Goal: Task Accomplishment & Management: Manage account settings

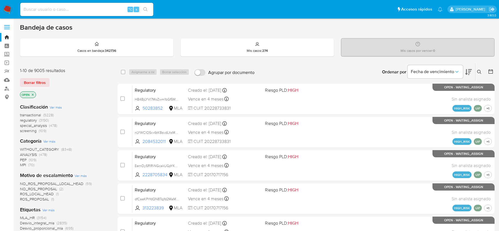
click at [8, 10] on img at bounding box center [7, 9] width 9 height 9
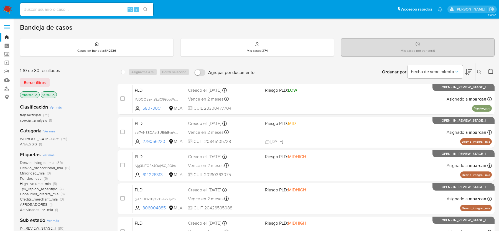
scroll to position [9, 0]
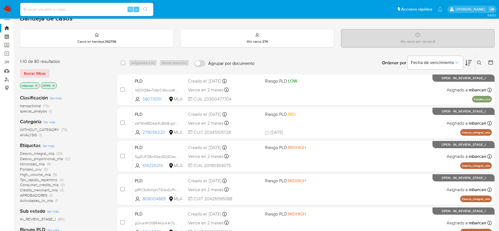
click at [36, 85] on icon "close-filter" at bounding box center [36, 85] width 3 height 3
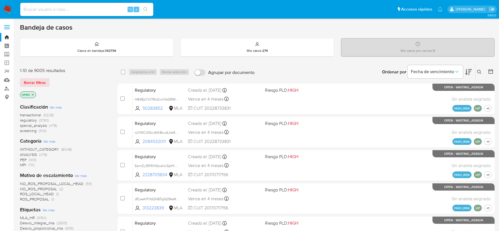
click at [6, 11] on img at bounding box center [7, 9] width 9 height 9
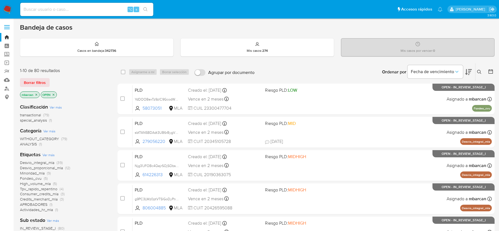
click at [47, 7] on input at bounding box center [86, 9] width 133 height 7
paste input "06YW10aQhYhOvX285A3E9XJM"
type input "06YW10aQhYhOvX285A3E9XJM"
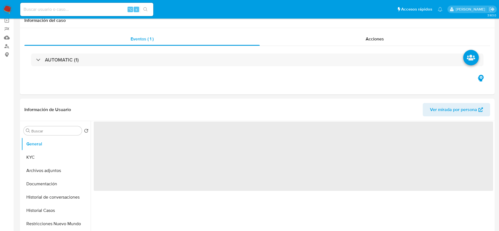
scroll to position [121, 0]
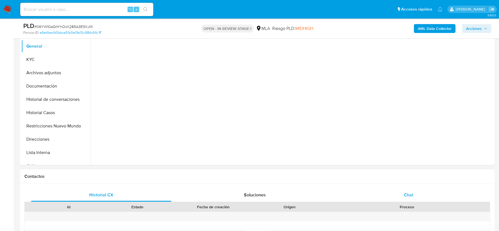
click at [405, 190] on div "Chat" at bounding box center [408, 194] width 140 height 13
select select "10"
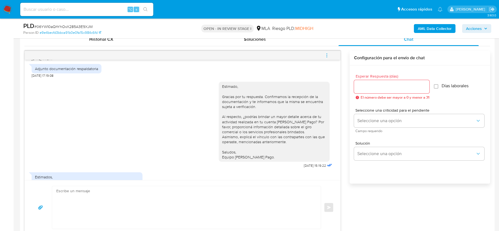
scroll to position [248, 0]
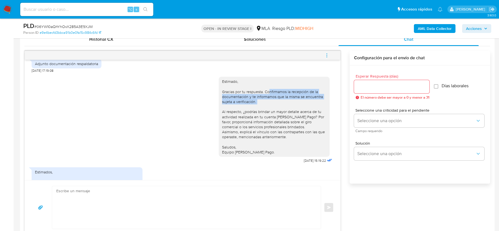
drag, startPoint x: 269, startPoint y: 90, endPoint x: 269, endPoint y: 106, distance: 15.8
click at [269, 106] on div "Estimado, Gracias por tu respuesta. Confirmamos la recepción de la documentació…" at bounding box center [274, 117] width 104 height 76
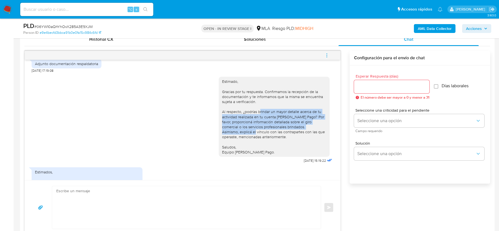
drag, startPoint x: 260, startPoint y: 112, endPoint x: 260, endPoint y: 133, distance: 21.1
click at [260, 133] on div "Estimado, Gracias por tu respuesta. Confirmamos la recepción de la documentació…" at bounding box center [274, 117] width 104 height 76
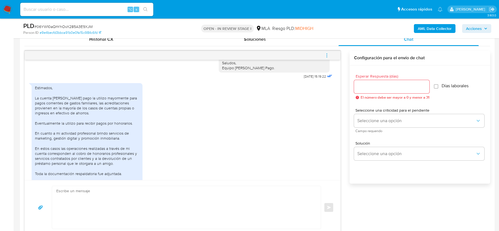
scroll to position [336, 0]
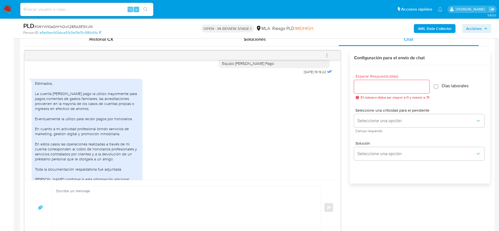
click at [122, 92] on div "Estimados, La cuenta [PERSON_NAME] pago la utilizo mayormente para pagos corrie…" at bounding box center [87, 139] width 104 height 116
drag, startPoint x: 99, startPoint y: 98, endPoint x: 99, endPoint y: 105, distance: 6.9
click at [99, 105] on div "Estimados, La cuenta [PERSON_NAME] pago la utilizo mayormente para pagos corrie…" at bounding box center [87, 139] width 104 height 116
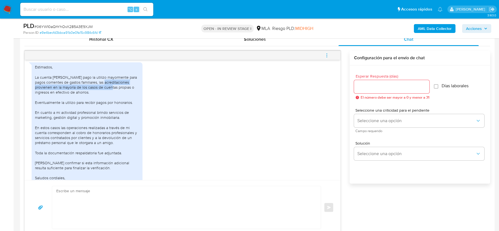
scroll to position [363, 0]
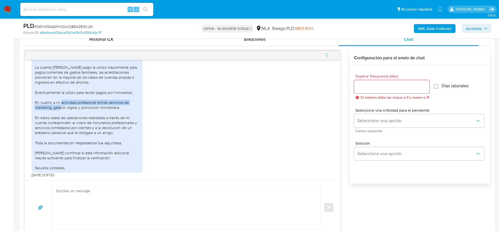
drag, startPoint x: 65, startPoint y: 101, endPoint x: 65, endPoint y: 106, distance: 5.0
click at [65, 106] on div "Estimados, La cuenta [PERSON_NAME] pago la utilizo mayormente para pagos corrie…" at bounding box center [87, 113] width 104 height 116
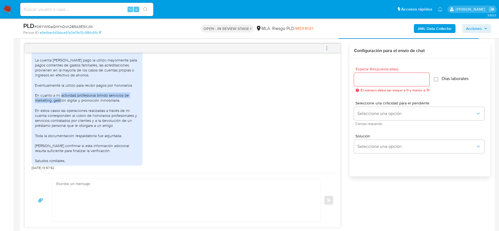
scroll to position [284, 0]
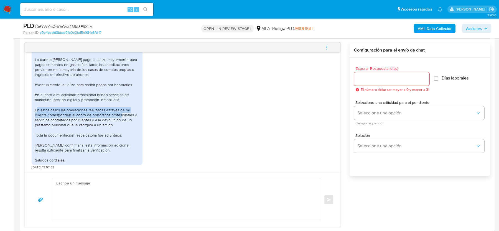
drag, startPoint x: 42, startPoint y: 109, endPoint x: 127, endPoint y: 114, distance: 84.7
click at [127, 114] on div "Estimados, La cuenta [PERSON_NAME] pago la utilizo mayormente para pagos corrie…" at bounding box center [87, 105] width 104 height 116
click at [58, 26] on span "# 06YW10aQhYhOvX285A3E9XJM" at bounding box center [63, 27] width 58 height 6
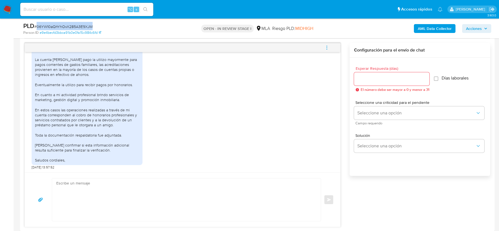
click at [58, 26] on span "# 06YW10aQhYhOvX285A3E9XJM" at bounding box center [63, 27] width 58 height 6
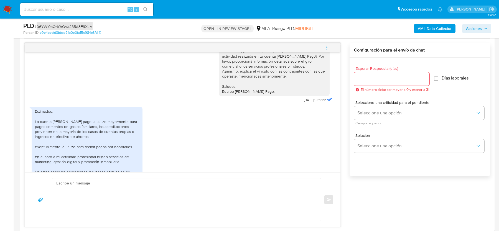
scroll to position [363, 0]
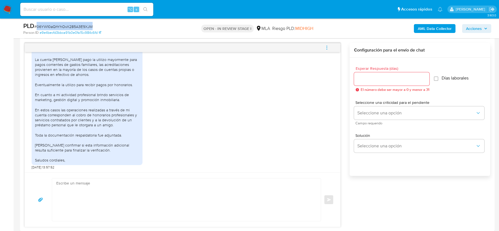
click at [60, 27] on span "# 06YW10aQhYhOvX285A3E9XJM" at bounding box center [63, 27] width 58 height 6
click at [41, 25] on span "# 06YW10aQhYhOvX285A3E9XJM" at bounding box center [63, 27] width 58 height 6
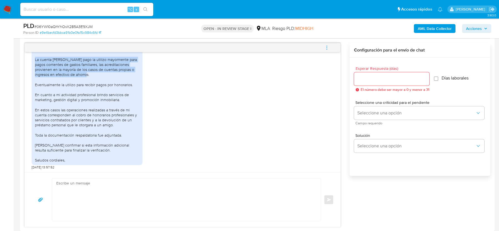
drag, startPoint x: 35, startPoint y: 58, endPoint x: 121, endPoint y: 78, distance: 88.4
click at [121, 78] on div "Estimados, La cuenta [PERSON_NAME] pago la utilizo mayormente para pagos corrie…" at bounding box center [87, 105] width 104 height 116
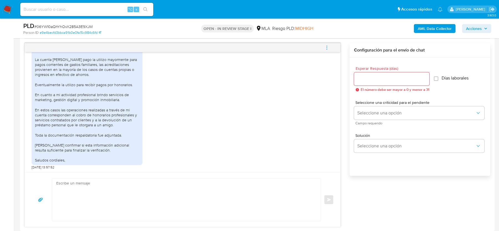
click at [103, 73] on div "Estimados, La cuenta [PERSON_NAME] pago la utilizo mayormente para pagos corrie…" at bounding box center [87, 105] width 104 height 116
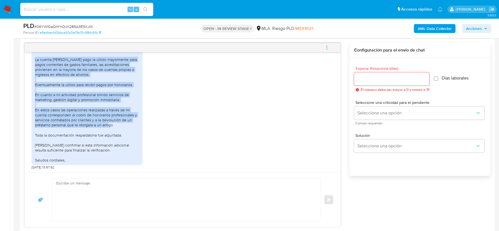
drag, startPoint x: 35, startPoint y: 58, endPoint x: 127, endPoint y: 125, distance: 114.0
click at [127, 125] on div "Estimados, La cuenta [PERSON_NAME] pago la utilizo mayormente para pagos corrie…" at bounding box center [87, 105] width 104 height 116
copy div "La cuenta de Mercado pago la utilizo mayormente para pagos corrientes de gastos…"
click at [52, 13] on div "⌥ s" at bounding box center [86, 9] width 133 height 13
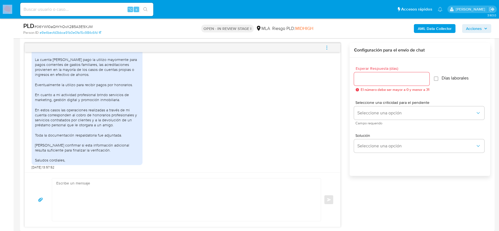
click at [52, 13] on div "⌥ s" at bounding box center [86, 9] width 133 height 13
click at [51, 12] on input at bounding box center [86, 9] width 133 height 7
paste input "bihxdhJEsGJnYtMs46aSWzAF"
type input "bihxdhJEsGJnYtMs46aSWzAF"
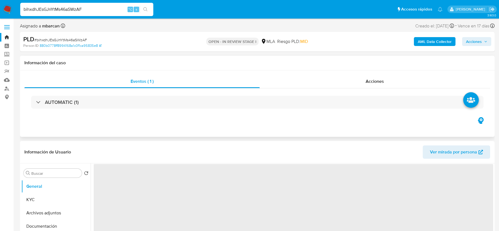
select select "10"
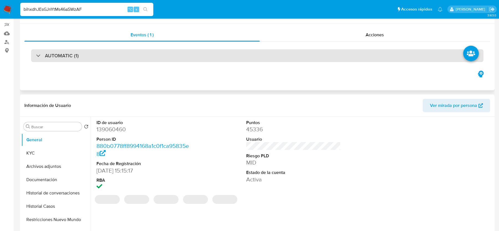
scroll to position [186, 0]
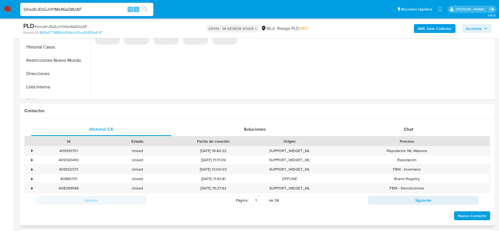
click at [396, 137] on div "Proceso" at bounding box center [407, 141] width 166 height 9
click at [396, 135] on div "Chat" at bounding box center [408, 129] width 140 height 13
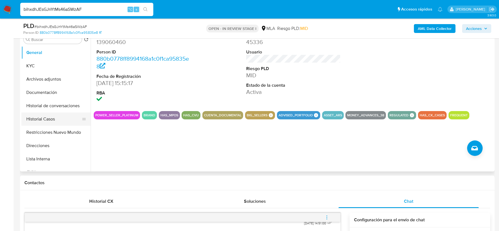
scroll to position [108, 0]
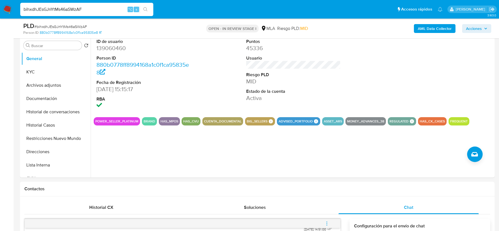
click at [74, 11] on input "bihxdhJEsGJnYtMs46aSWzAF" at bounding box center [86, 9] width 133 height 7
paste input "GeoMF0N5eFVECbfXGYIqHv1W"
type input "GeoMF0N5eFVECbfXGYIqHv1W"
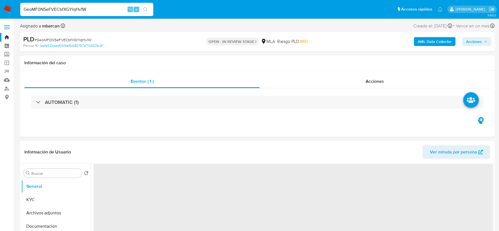
select select "10"
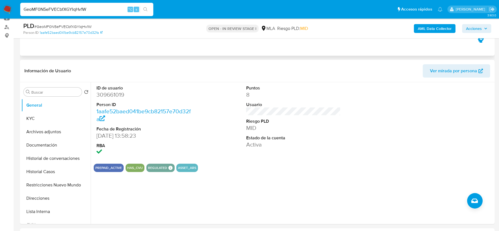
scroll to position [121, 0]
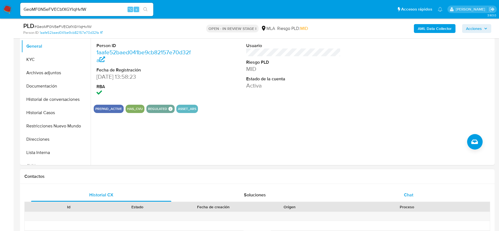
click at [408, 193] on span "Chat" at bounding box center [408, 195] width 9 height 6
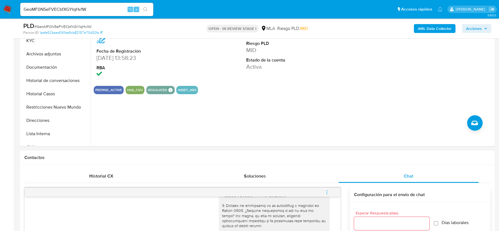
scroll to position [85, 0]
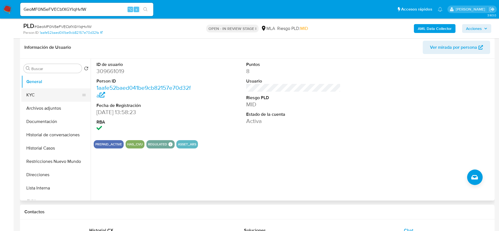
click at [55, 101] on button "KYC" at bounding box center [53, 94] width 65 height 13
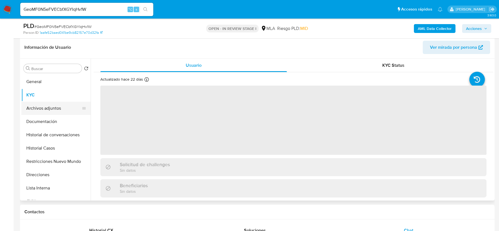
click at [67, 108] on button "Archivos adjuntos" at bounding box center [53, 108] width 65 height 13
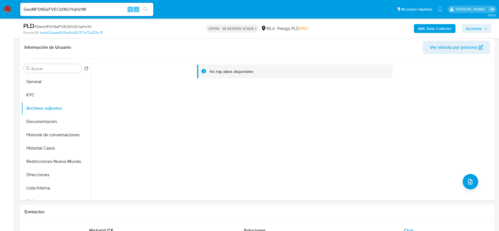
click at [422, 29] on b "AML Data Collector" at bounding box center [435, 28] width 34 height 9
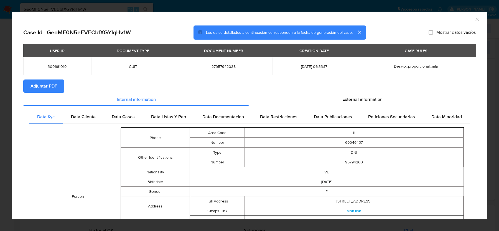
click at [54, 87] on span "Adjuntar PDF" at bounding box center [43, 86] width 27 height 12
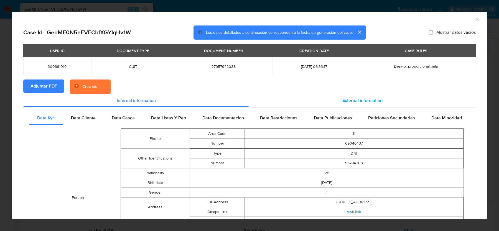
click at [342, 101] on span "External information" at bounding box center [362, 100] width 40 height 6
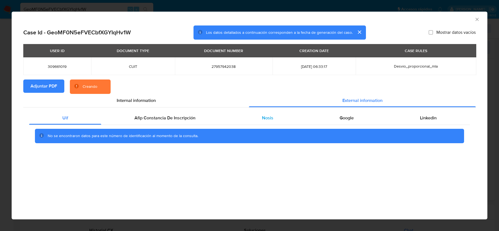
click at [268, 119] on span "Nosis" at bounding box center [267, 118] width 11 height 6
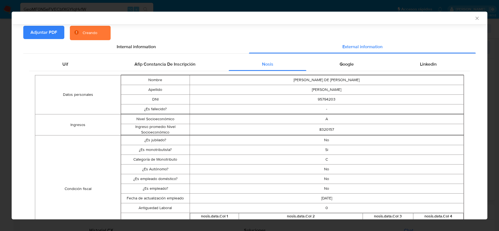
scroll to position [41, 0]
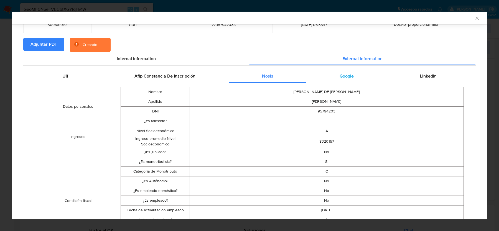
click at [355, 71] on div "Google" at bounding box center [346, 76] width 80 height 13
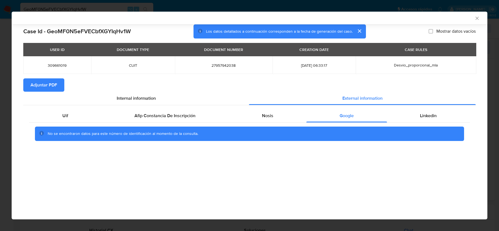
click at [477, 17] on icon "Cerrar ventana" at bounding box center [476, 18] width 3 height 3
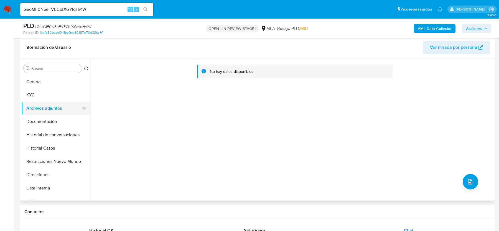
click at [57, 109] on button "Archivos adjuntos" at bounding box center [53, 108] width 65 height 13
drag, startPoint x: 58, startPoint y: 95, endPoint x: 56, endPoint y: 104, distance: 8.7
click at [58, 95] on button "KYC" at bounding box center [55, 94] width 69 height 13
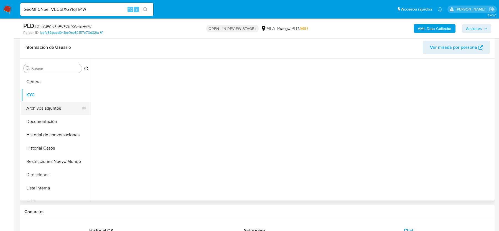
click at [56, 108] on button "Archivos adjuntos" at bounding box center [53, 108] width 65 height 13
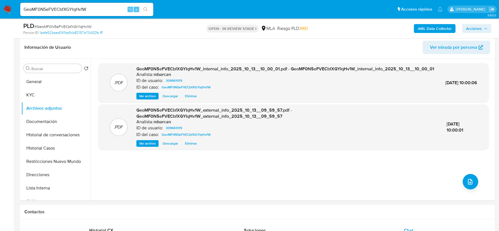
click at [67, 26] on span "# GeoMF0N5eFVECbfXGYIqHv1W" at bounding box center [62, 27] width 57 height 6
click at [57, 98] on button "KYC" at bounding box center [53, 94] width 65 height 13
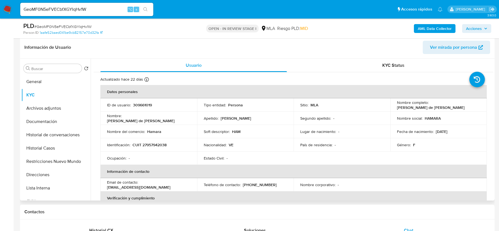
click at [155, 144] on p "CUIT 27957942038" at bounding box center [149, 144] width 34 height 5
copy p "27957942038"
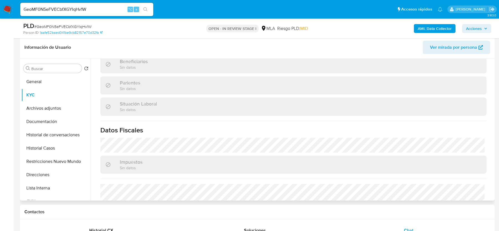
scroll to position [291, 0]
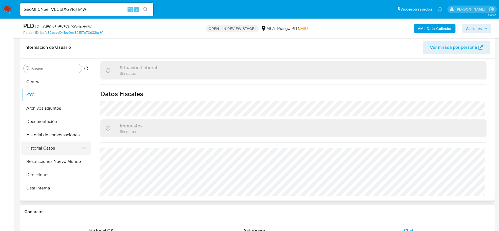
click at [42, 152] on button "Historial Casos" at bounding box center [53, 148] width 65 height 13
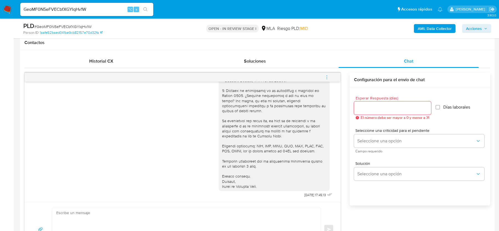
scroll to position [261, 0]
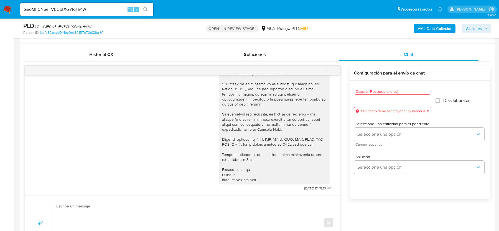
click at [327, 71] on icon "menu-action" at bounding box center [326, 70] width 5 height 5
click at [242, 72] on li "Cerrar conversación" at bounding box center [249, 71] width 41 height 7
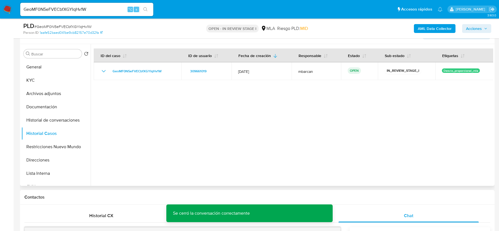
scroll to position [91, 0]
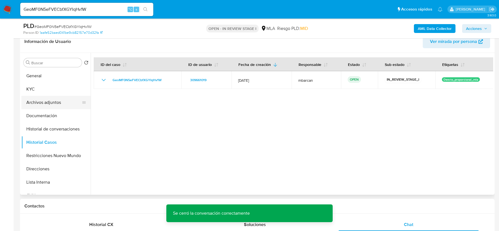
click at [53, 99] on button "Archivos adjuntos" at bounding box center [53, 102] width 65 height 13
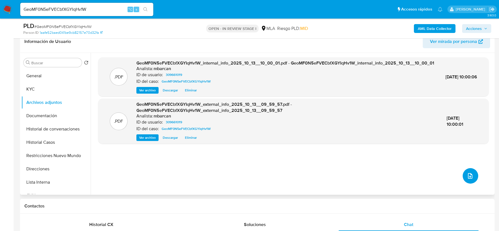
click at [467, 177] on icon "upload-file" at bounding box center [470, 176] width 7 height 7
click at [468, 173] on icon "upload-file" at bounding box center [470, 176] width 4 height 6
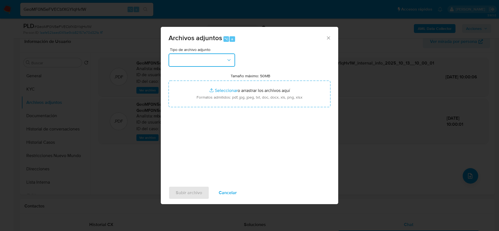
click at [206, 57] on button "button" at bounding box center [201, 59] width 67 height 13
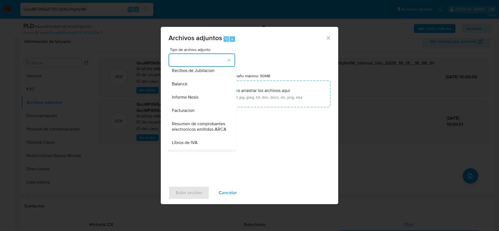
scroll to position [188, 0]
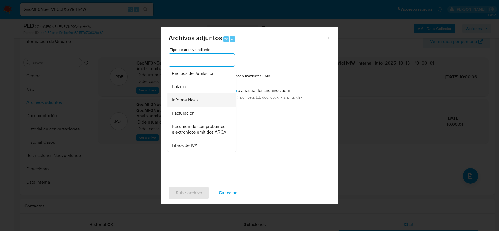
click at [194, 97] on span "Informe Nosis" at bounding box center [185, 100] width 27 height 6
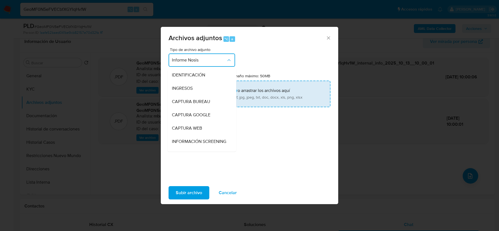
scroll to position [178, 0]
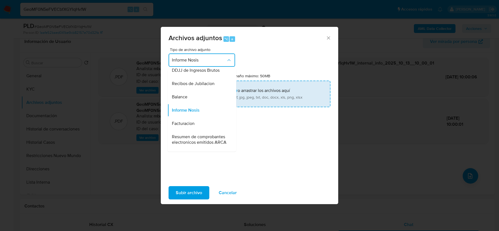
click at [282, 106] on input "Tamaño máximo: 50MB Seleccionar archivos" at bounding box center [249, 94] width 162 height 27
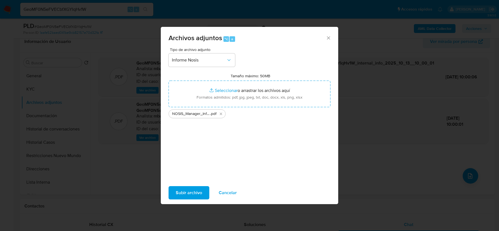
click at [261, 152] on div "Tipo de archivo adjunto Informe Nosis Tamaño máximo: 50MB Seleccionar archivos …" at bounding box center [249, 113] width 162 height 131
click at [198, 193] on span "Subir archivo" at bounding box center [189, 193] width 26 height 12
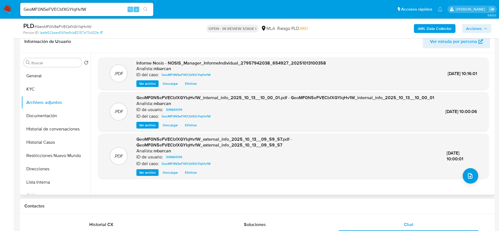
click at [461, 176] on div ".PDF GeoMF0N5eFVECbfXGYIqHv1W_external_info_2025_10_13__09_59_57.pdf - GeoMF0N5…" at bounding box center [293, 156] width 385 height 40
click at [474, 173] on button "upload-file" at bounding box center [470, 176] width 16 height 16
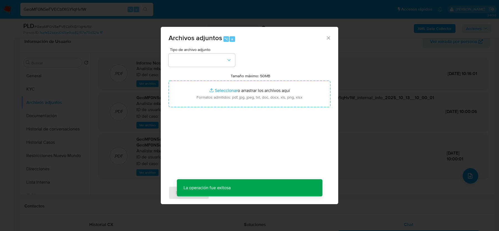
click at [203, 70] on div "Tipo de archivo adjunto Tamaño máximo: 50MB Seleccionar archivos Seleccionar o …" at bounding box center [249, 113] width 162 height 131
click at [203, 65] on button "button" at bounding box center [201, 59] width 67 height 13
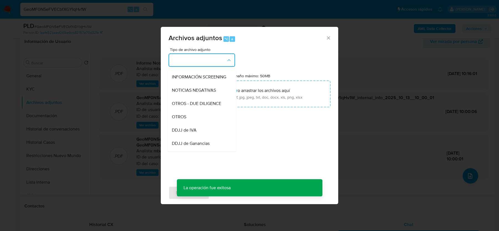
scroll to position [66, 0]
click at [205, 120] on div "OTROS" at bounding box center [200, 115] width 57 height 13
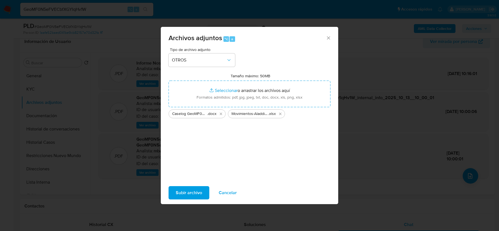
click at [186, 193] on span "Subir archivo" at bounding box center [189, 193] width 26 height 12
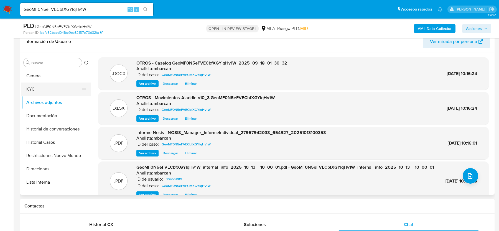
click at [52, 86] on button "KYC" at bounding box center [53, 89] width 65 height 13
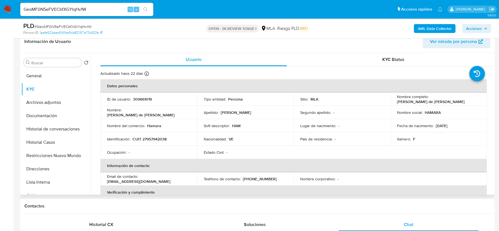
click at [149, 137] on p "CUIT 27957942038" at bounding box center [149, 139] width 34 height 5
copy p "27957942038"
click at [43, 89] on button "KYC" at bounding box center [53, 89] width 65 height 13
click at [42, 104] on button "Archivos adjuntos" at bounding box center [53, 102] width 65 height 13
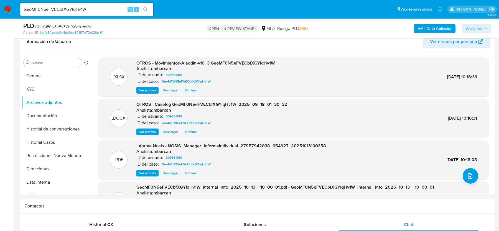
click at [466, 29] on span "Acciones" at bounding box center [474, 28] width 16 height 9
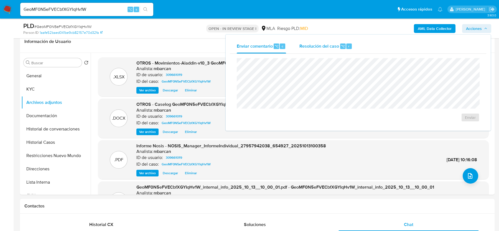
click at [316, 50] on div "Resolución del caso ⌥ r" at bounding box center [325, 46] width 53 height 14
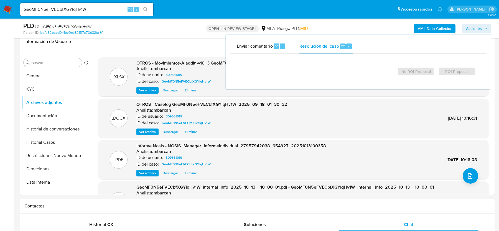
click at [311, 62] on div "No ROI Proposal ROI Proposal" at bounding box center [358, 69] width 243 height 22
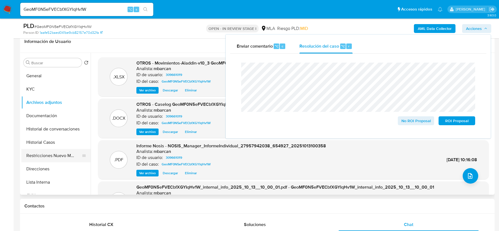
click at [42, 151] on button "Restricciones Nuevo Mundo" at bounding box center [53, 155] width 65 height 13
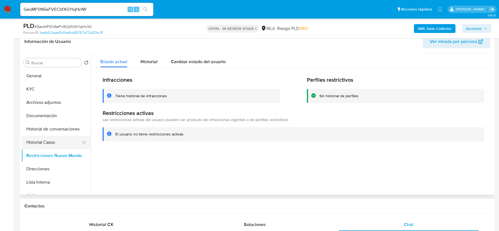
click at [43, 139] on button "Historial Casos" at bounding box center [53, 142] width 65 height 13
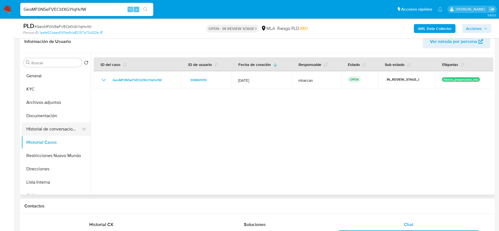
click at [48, 126] on button "Historial de conversaciones" at bounding box center [53, 128] width 65 height 13
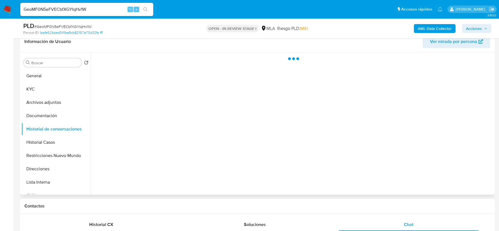
scroll to position [71, 0]
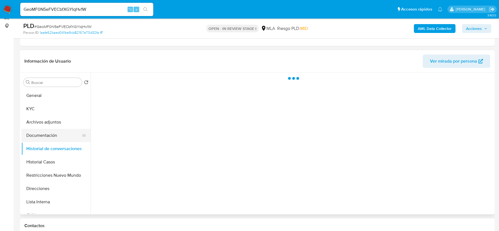
click at [48, 137] on button "Documentación" at bounding box center [53, 135] width 65 height 13
click at [48, 143] on button "Historial de conversaciones" at bounding box center [53, 148] width 65 height 13
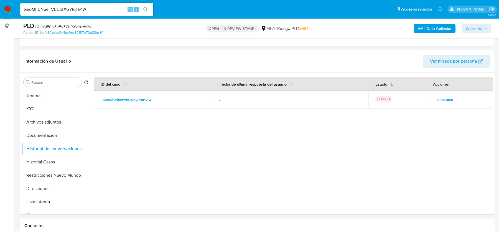
click at [475, 30] on span "Acciones" at bounding box center [474, 28] width 16 height 9
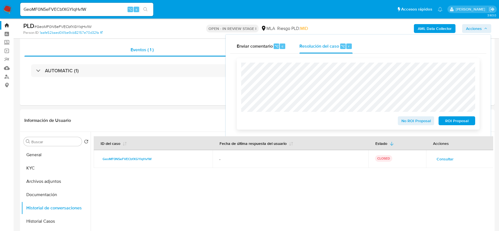
scroll to position [0, 0]
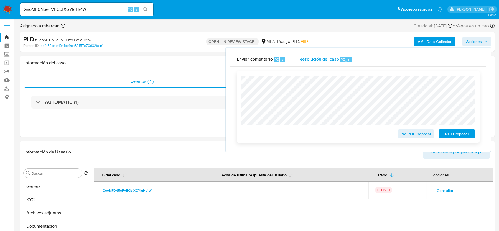
click at [402, 134] on span "No ROI Proposal" at bounding box center [416, 134] width 29 height 8
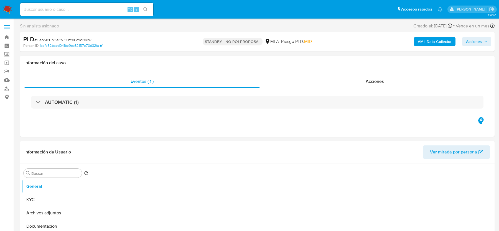
select select "10"
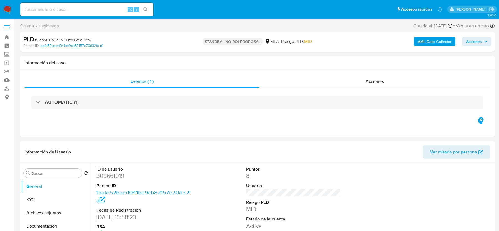
click at [57, 10] on input at bounding box center [86, 9] width 133 height 7
paste input "06YW10aQhYhOvX285A3E9XJM"
type input "06YW10aQhYhOvX285A3E9XJM"
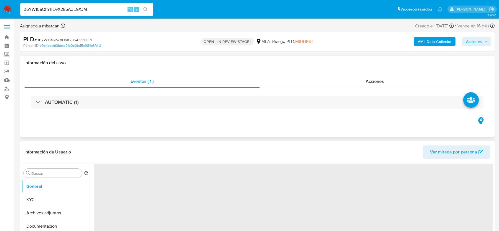
select select "10"
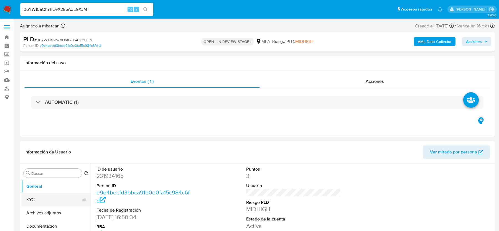
click at [54, 196] on button "KYC" at bounding box center [53, 199] width 65 height 13
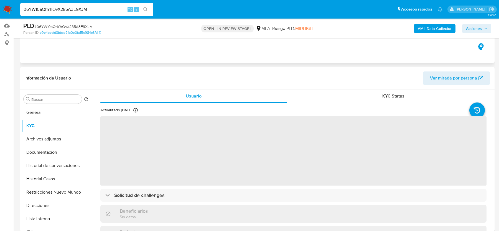
scroll to position [83, 0]
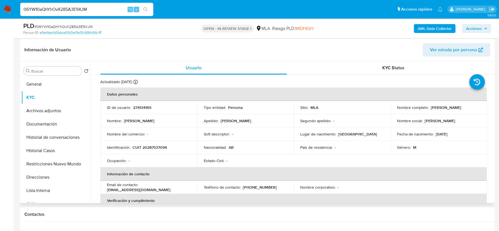
click at [146, 145] on p "CUIT 20287537094" at bounding box center [149, 147] width 34 height 5
copy p "20287537094"
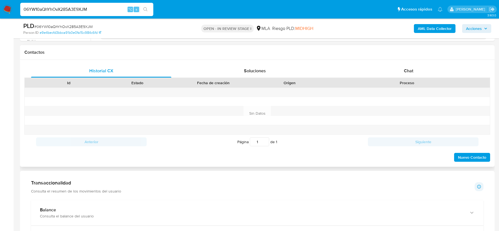
scroll to position [231, 0]
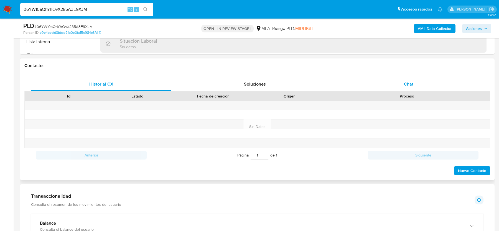
click at [409, 82] on span "Chat" at bounding box center [408, 84] width 9 height 6
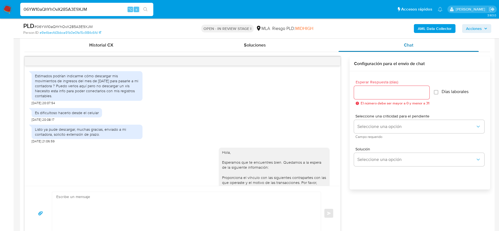
scroll to position [363, 0]
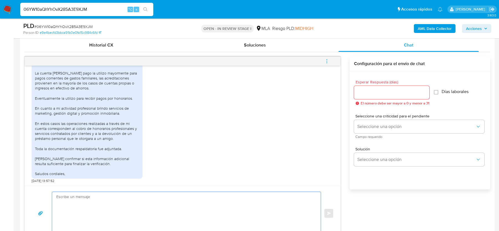
click at [88, 198] on textarea at bounding box center [184, 213] width 257 height 43
paste textarea "Hola, ¡Muchas gracias por tu respuesta! Confirmamos la recepción de la document…"
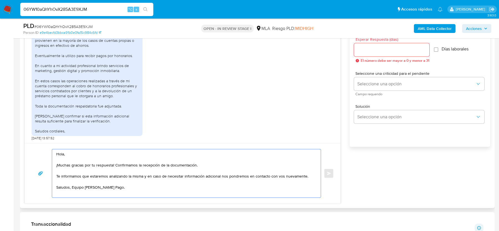
scroll to position [313, 0]
drag, startPoint x: 114, startPoint y: 164, endPoint x: 226, endPoint y: 164, distance: 111.7
click at [226, 164] on textarea "Hola, ¡Muchas gracias por tu respuesta! Confirmamos la recepción de la document…" at bounding box center [184, 173] width 257 height 48
click at [71, 192] on textarea "Hola, ¡Muchas gracias por tu respuesta! Te informamos que estaremos analizando …" at bounding box center [184, 173] width 257 height 48
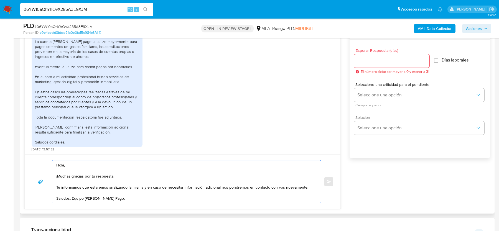
scroll to position [294, 0]
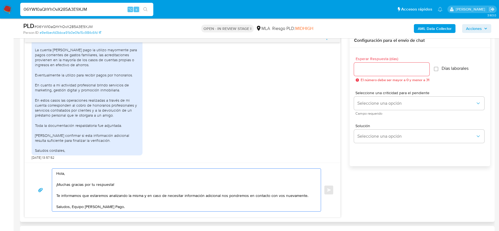
type textarea "Hola, ¡Muchas gracias por tu respuesta! Te informamos que estaremos analizando …"
click at [356, 70] on input "Esperar Respuesta (días)" at bounding box center [391, 69] width 75 height 7
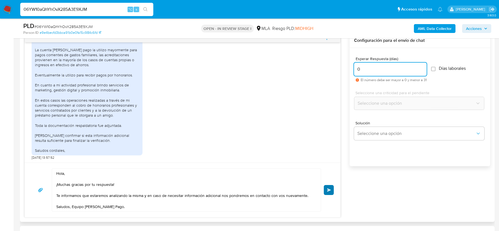
type input "0"
click at [326, 185] on button "Enviar" at bounding box center [329, 190] width 10 height 10
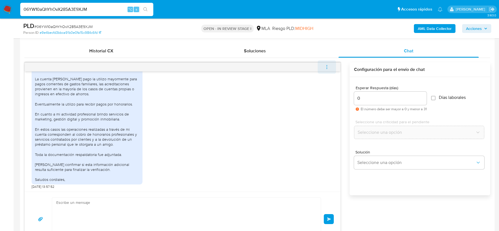
scroll to position [425, 0]
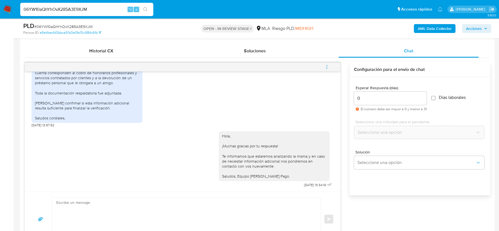
click at [327, 65] on icon "menu-action" at bounding box center [326, 67] width 5 height 5
click at [269, 55] on li "Cerrar conversación" at bounding box center [289, 56] width 57 height 10
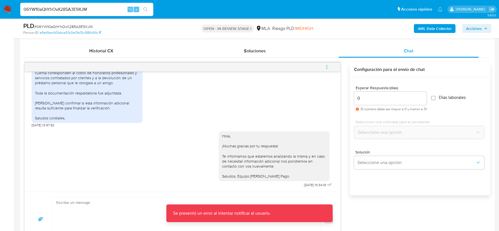
click at [58, 24] on span "# 06YW10aQhYhOvX285A3E9XJM" at bounding box center [63, 27] width 58 height 6
copy span "06YW10aQhYhOvX285A3E9XJM"
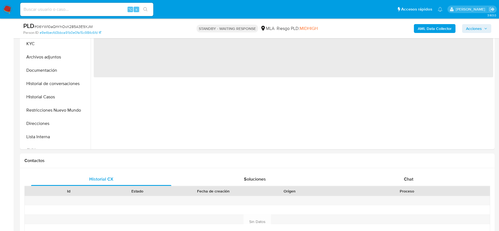
scroll to position [161, 0]
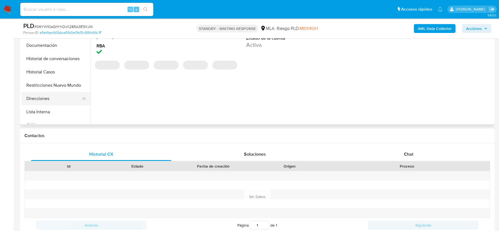
select select "10"
click at [46, 78] on button "Historial Casos" at bounding box center [53, 71] width 65 height 13
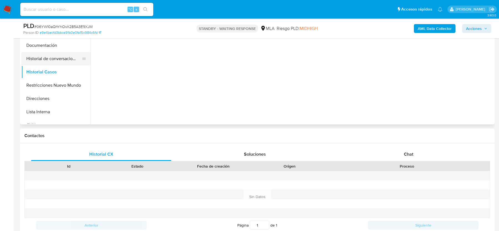
click at [54, 55] on button "Historial de conversaciones" at bounding box center [53, 58] width 65 height 13
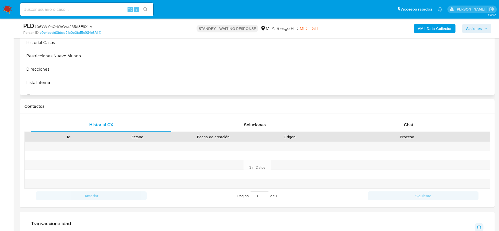
scroll to position [212, 0]
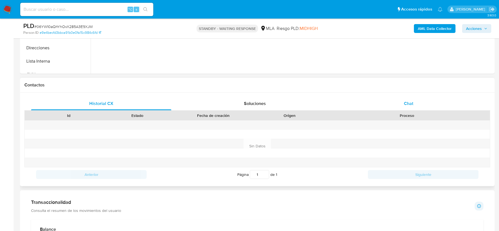
click at [389, 102] on div "Chat" at bounding box center [408, 103] width 140 height 13
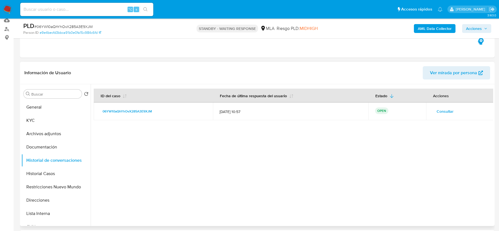
scroll to position [57, 0]
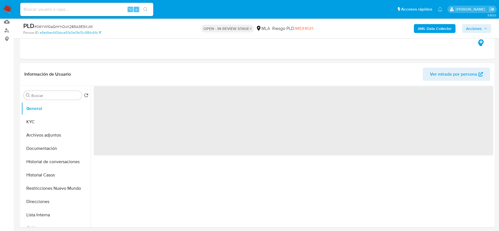
scroll to position [159, 0]
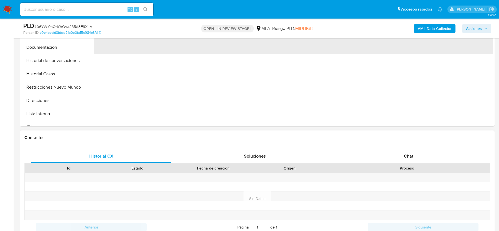
drag, startPoint x: 421, startPoint y: 141, endPoint x: 414, endPoint y: 170, distance: 29.1
click at [421, 141] on div "Contactos" at bounding box center [257, 138] width 474 height 15
select select "10"
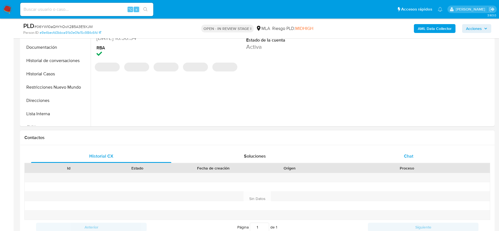
drag, startPoint x: 414, startPoint y: 170, endPoint x: 414, endPoint y: 158, distance: 11.9
click at [414, 170] on div "Proceso" at bounding box center [407, 168] width 158 height 6
click at [414, 156] on div "Chat" at bounding box center [408, 156] width 140 height 13
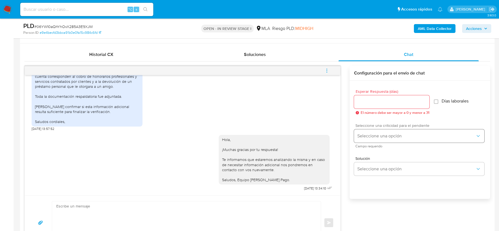
scroll to position [269, 0]
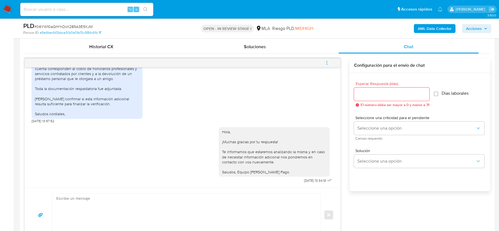
click at [329, 58] on span "menu-action" at bounding box center [326, 62] width 5 height 13
click at [282, 47] on li "Cerrar conversación" at bounding box center [289, 52] width 57 height 10
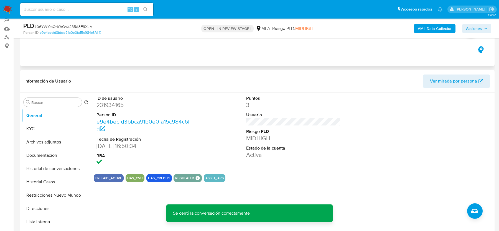
scroll to position [0, 0]
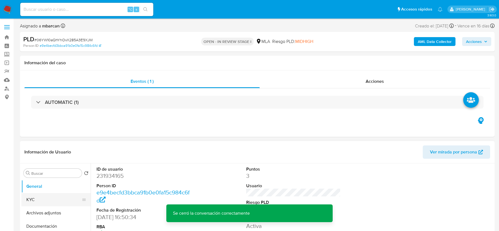
click at [62, 205] on button "KYC" at bounding box center [53, 199] width 65 height 13
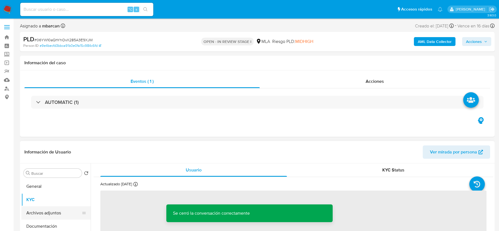
click at [62, 209] on button "Archivos adjuntos" at bounding box center [53, 212] width 65 height 13
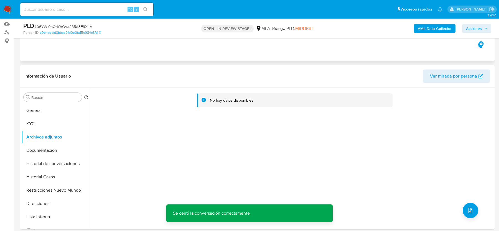
scroll to position [69, 0]
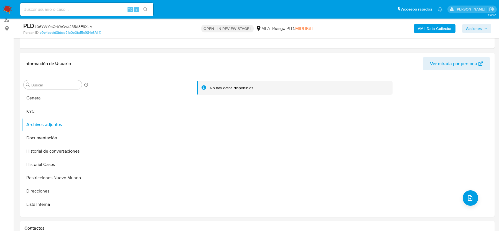
click at [425, 29] on b "AML Data Collector" at bounding box center [435, 28] width 34 height 9
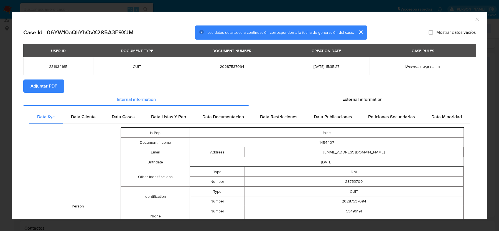
click at [40, 83] on span "Adjuntar PDF" at bounding box center [43, 86] width 27 height 12
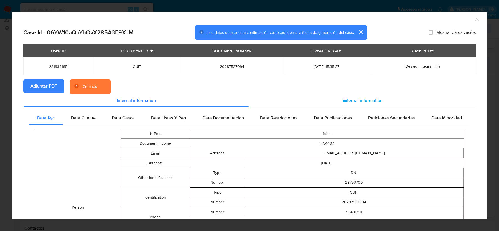
click at [335, 96] on div "External information" at bounding box center [362, 100] width 227 height 13
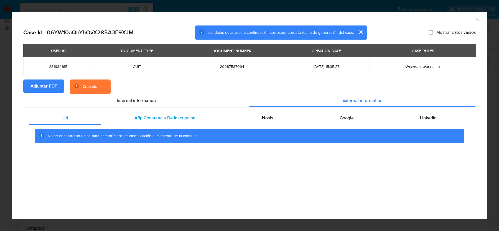
click at [172, 121] on span "Afip Constancia De Inscripción" at bounding box center [164, 118] width 61 height 6
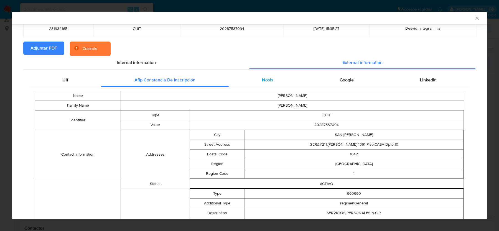
scroll to position [38, 0]
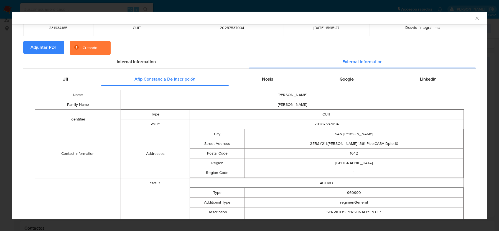
click at [290, 86] on div "Name [PERSON_NAME] Family Name [PERSON_NAME] Identifier Type CUIT Value 2028753…" at bounding box center [249, 231] width 441 height 290
click at [287, 81] on div "Nosis" at bounding box center [268, 79] width 78 height 13
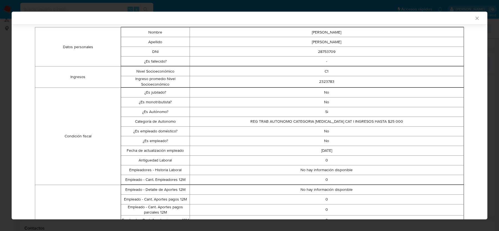
scroll to position [10, 0]
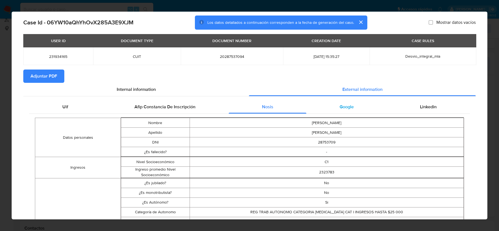
click at [348, 106] on span "Google" at bounding box center [346, 107] width 14 height 6
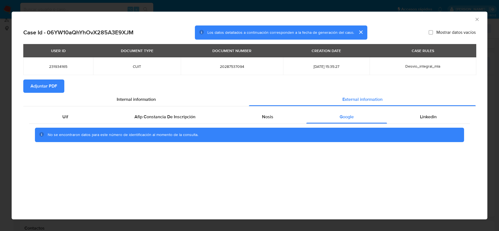
click at [479, 21] on icon "Cerrar ventana" at bounding box center [477, 20] width 6 height 6
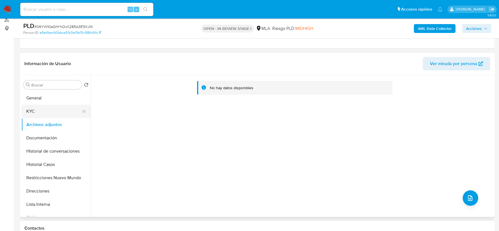
click at [52, 109] on button "KYC" at bounding box center [53, 111] width 65 height 13
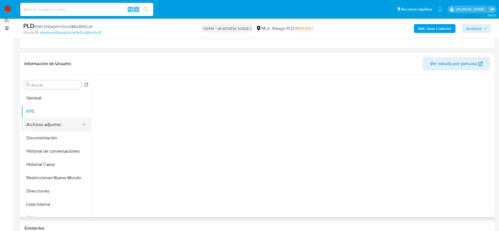
click at [52, 124] on button "Archivos adjuntos" at bounding box center [53, 124] width 65 height 13
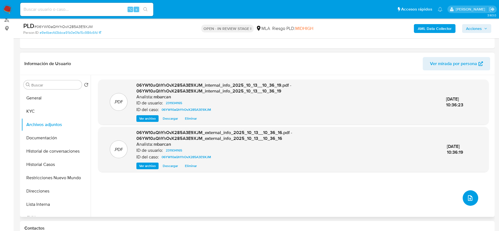
click at [469, 199] on icon "upload-file" at bounding box center [470, 198] width 4 height 6
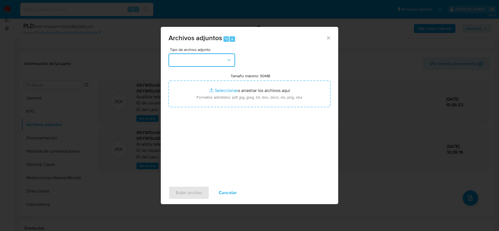
click at [217, 58] on button "button" at bounding box center [201, 59] width 67 height 13
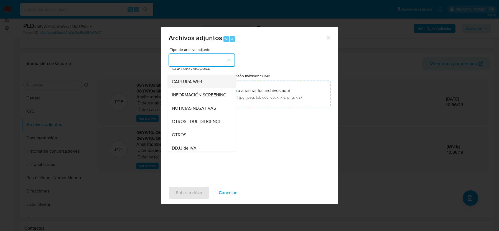
scroll to position [49, 0]
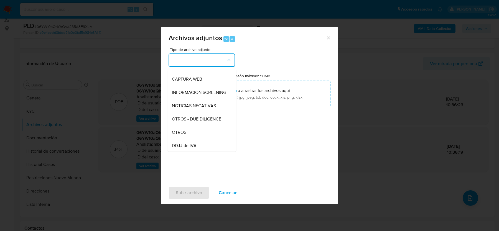
click at [199, 60] on button "button" at bounding box center [201, 59] width 67 height 13
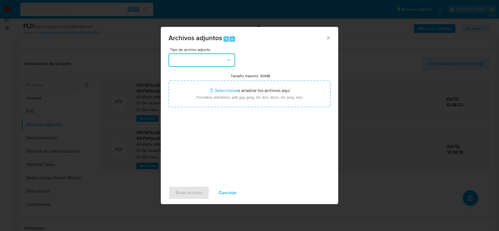
click at [197, 62] on button "button" at bounding box center [201, 59] width 67 height 13
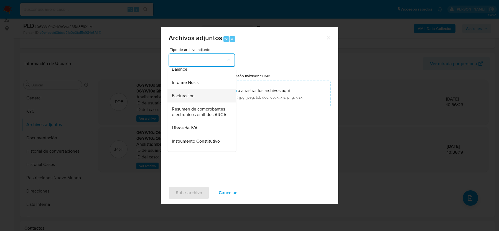
scroll to position [204, 0]
click at [187, 98] on span "Facturacion" at bounding box center [183, 97] width 23 height 6
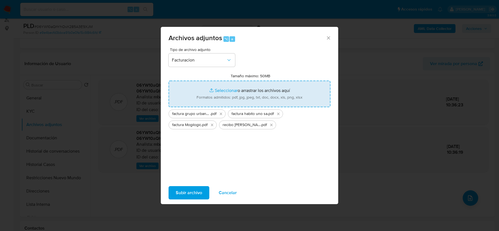
click at [191, 192] on span "Subir archivo" at bounding box center [189, 193] width 26 height 12
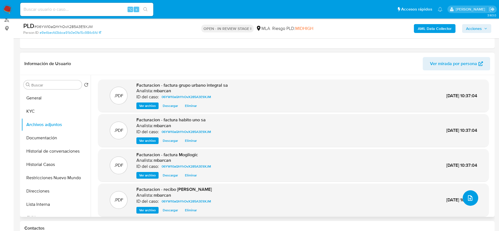
click at [467, 196] on icon "upload-file" at bounding box center [470, 198] width 7 height 7
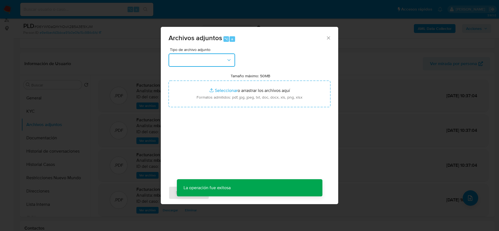
click at [232, 59] on button "button" at bounding box center [201, 59] width 67 height 13
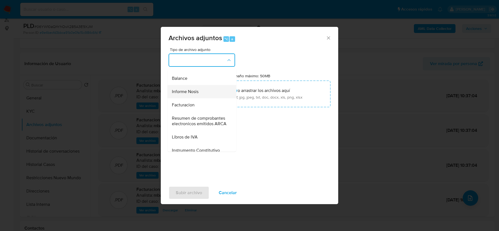
scroll to position [201, 0]
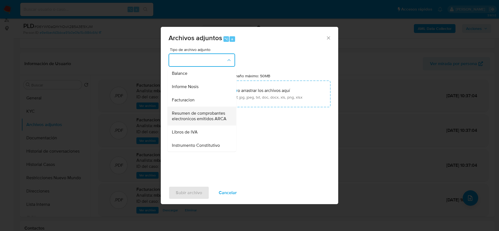
click at [193, 116] on span "Resumen de comprobantes electronicos emitidos ARCA" at bounding box center [200, 116] width 57 height 11
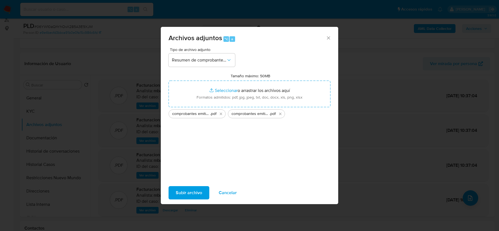
click at [183, 193] on span "Subir archivo" at bounding box center [189, 193] width 26 height 12
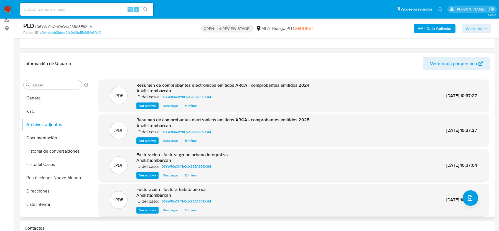
click at [472, 190] on div ".PDF Facturacion - factura habito uno sa Analista: mbarcan ID del caso: 06YW10a…" at bounding box center [293, 199] width 385 height 27
click at [470, 197] on icon "upload-file" at bounding box center [470, 198] width 7 height 7
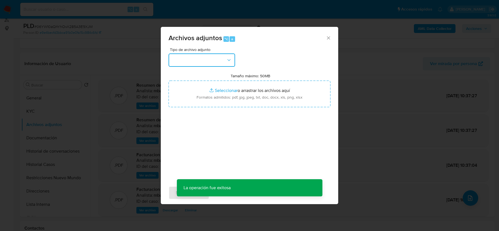
click at [185, 57] on button "button" at bounding box center [201, 59] width 67 height 13
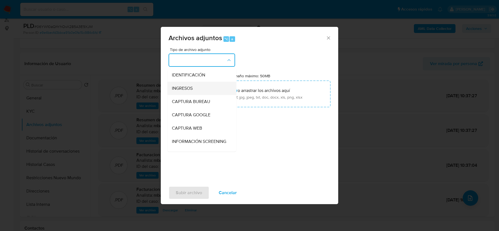
click at [202, 90] on div "INGRESOS" at bounding box center [200, 88] width 57 height 13
click at [202, 90] on input "Tamaño máximo: 50MB Seleccionar archivos" at bounding box center [249, 94] width 162 height 27
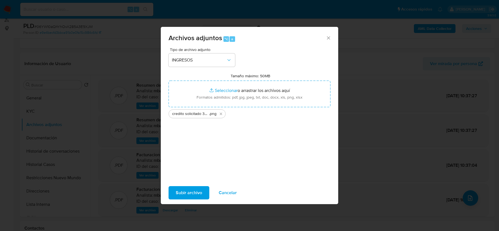
click at [186, 196] on span "Subir archivo" at bounding box center [189, 193] width 26 height 12
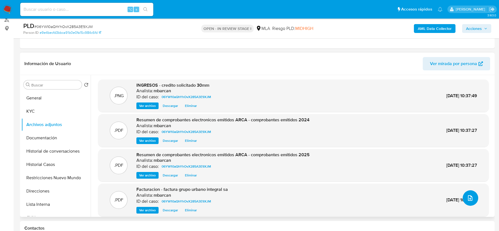
click at [472, 195] on button "upload-file" at bounding box center [470, 198] width 16 height 16
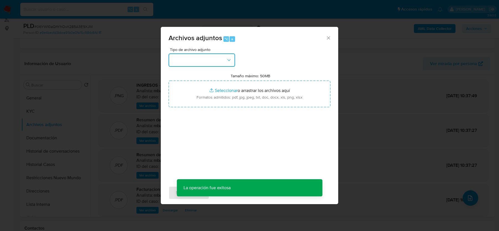
click at [194, 64] on button "button" at bounding box center [201, 59] width 67 height 13
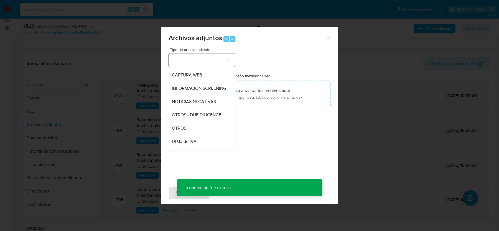
scroll to position [54, 0]
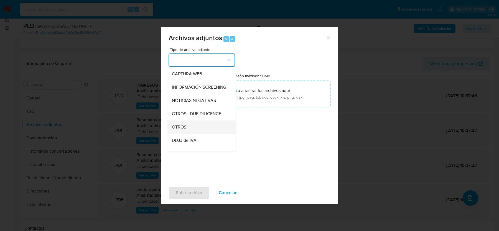
click at [192, 127] on div "OTROS" at bounding box center [200, 127] width 57 height 13
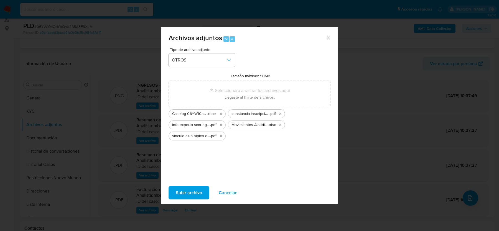
click at [196, 193] on span "Subir archivo" at bounding box center [189, 193] width 26 height 12
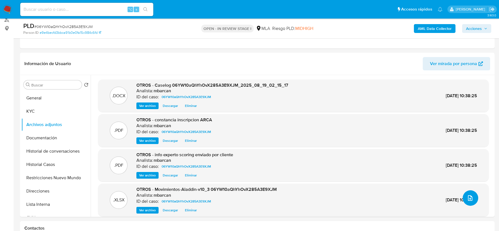
click at [469, 196] on icon "upload-file" at bounding box center [470, 198] width 4 height 6
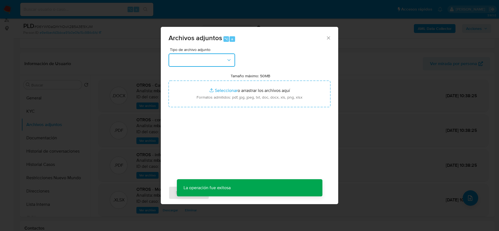
click at [190, 55] on button "button" at bounding box center [201, 59] width 67 height 13
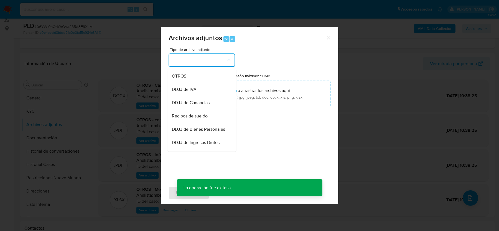
scroll to position [126, 0]
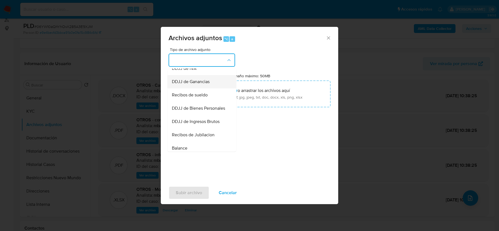
click at [199, 85] on div "DDJJ de Ganancias" at bounding box center [200, 81] width 57 height 13
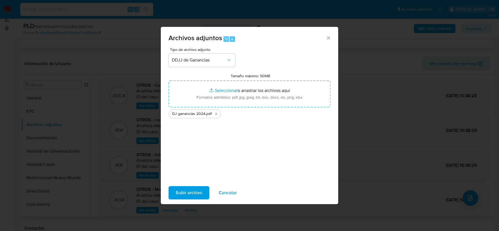
click at [195, 190] on span "Subir archivo" at bounding box center [189, 193] width 26 height 12
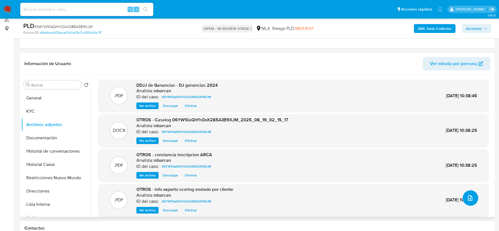
click at [467, 195] on icon "upload-file" at bounding box center [470, 198] width 7 height 7
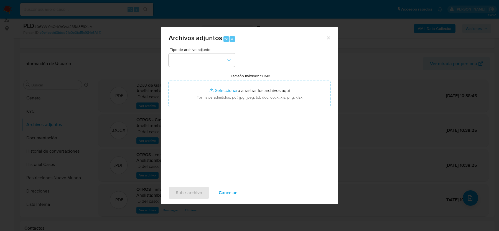
click at [205, 68] on div "Tipo de archivo adjunto Tamaño máximo: 50MB Seleccionar archivos Seleccionar o …" at bounding box center [249, 113] width 162 height 131
click at [205, 56] on button "button" at bounding box center [201, 59] width 67 height 13
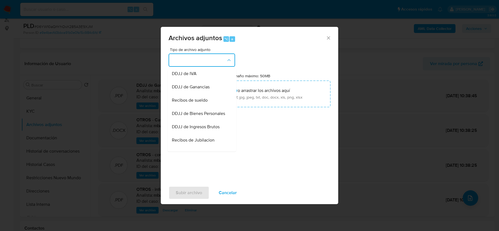
scroll to position [127, 0]
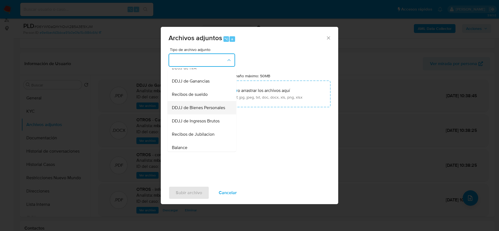
click at [206, 106] on span "DDJJ de Bienes Personales" at bounding box center [198, 108] width 53 height 6
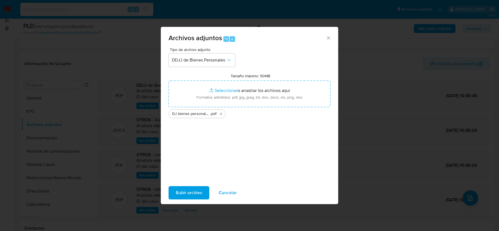
click at [180, 191] on span "Subir archivo" at bounding box center [189, 193] width 26 height 12
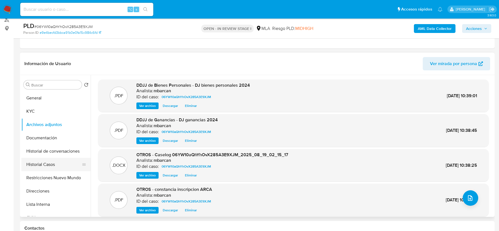
click at [51, 162] on button "Historial Casos" at bounding box center [53, 164] width 65 height 13
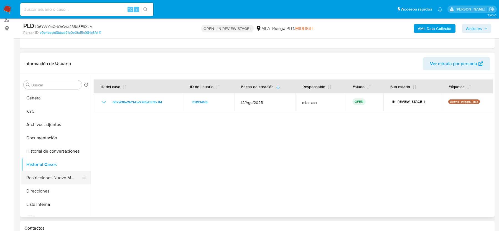
click at [51, 175] on button "Restricciones Nuevo Mundo" at bounding box center [53, 177] width 65 height 13
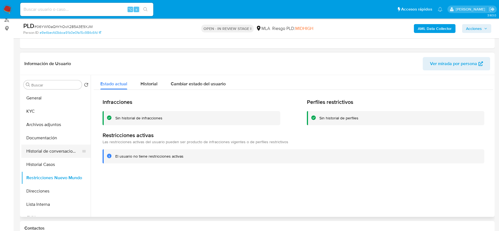
click at [48, 149] on button "Historial de conversaciones" at bounding box center [53, 151] width 65 height 13
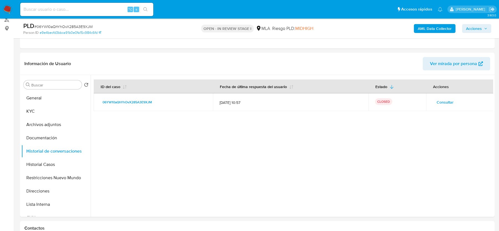
click at [480, 29] on span "Acciones" at bounding box center [474, 28] width 16 height 9
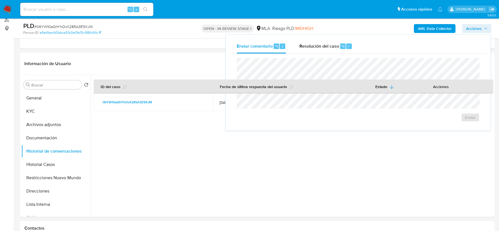
click at [318, 55] on div "Enviar" at bounding box center [358, 90] width 256 height 73
click at [318, 53] on div "Resolución del caso ⌥ r" at bounding box center [325, 46] width 53 height 14
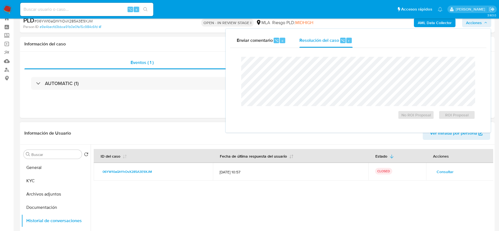
scroll to position [0, 0]
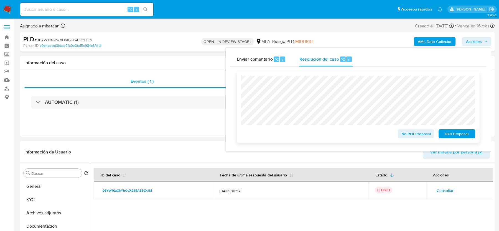
click at [418, 133] on span "No ROI Proposal" at bounding box center [416, 134] width 29 height 8
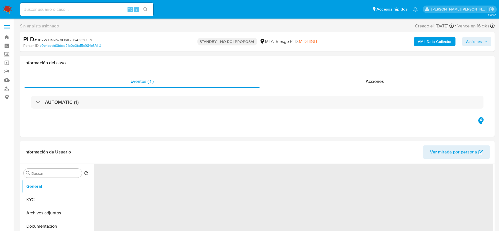
select select "10"
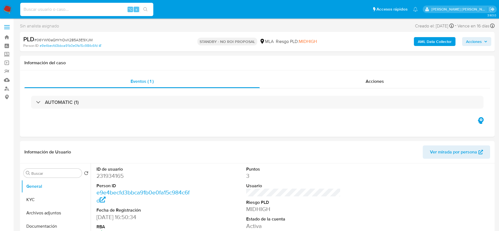
click at [53, 6] on input at bounding box center [86, 9] width 133 height 7
paste input "IXxfDbc9SZsTiob9SoZ3aTMs"
type input "IXxfDbc9SZsTiob9SoZ3aTMs"
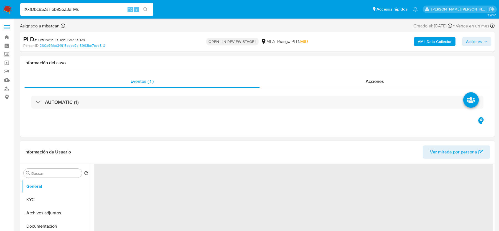
select select "10"
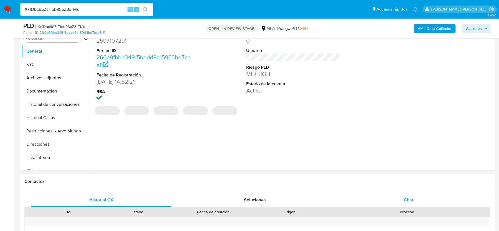
click at [400, 195] on div "Chat" at bounding box center [408, 199] width 140 height 13
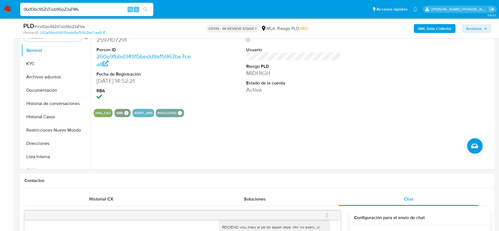
scroll to position [113, 0]
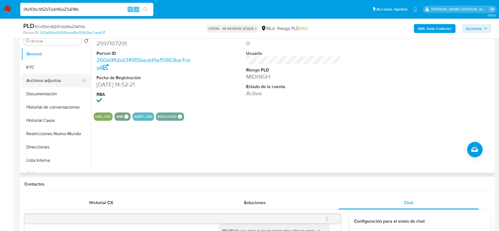
click at [46, 85] on button "Archivos adjuntos" at bounding box center [53, 80] width 65 height 13
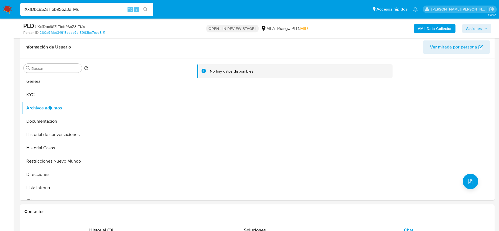
scroll to position [89, 0]
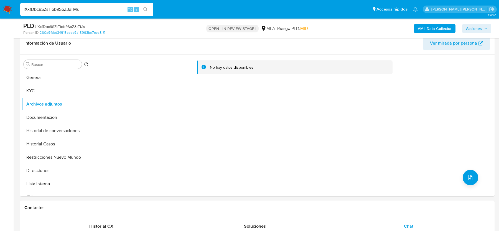
click at [439, 32] on b "AML Data Collector" at bounding box center [435, 28] width 34 height 9
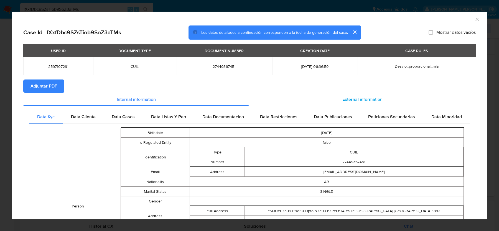
click at [317, 94] on div "External information" at bounding box center [362, 99] width 227 height 13
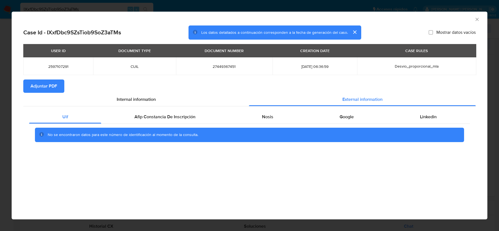
click at [52, 90] on span "Adjuntar PDF" at bounding box center [43, 86] width 27 height 12
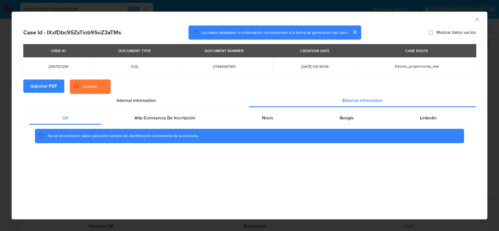
click at [169, 126] on div "No se encontraron datos para este número de identificación al momento de la con…" at bounding box center [249, 136] width 441 height 22
click at [170, 119] on span "Afip Constancia De Inscripción" at bounding box center [164, 118] width 61 height 6
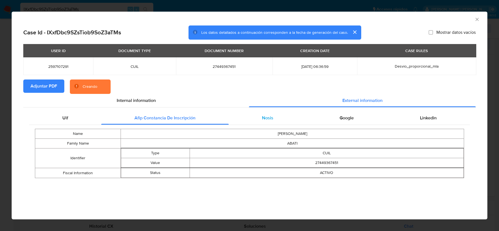
click at [280, 116] on div "Nosis" at bounding box center [268, 117] width 78 height 13
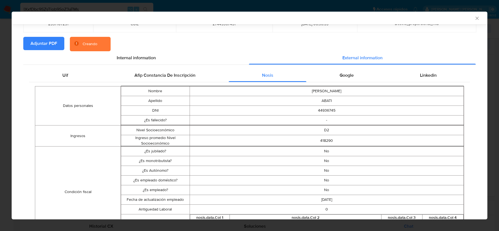
scroll to position [42, 0]
click at [339, 74] on span "Google" at bounding box center [346, 75] width 14 height 6
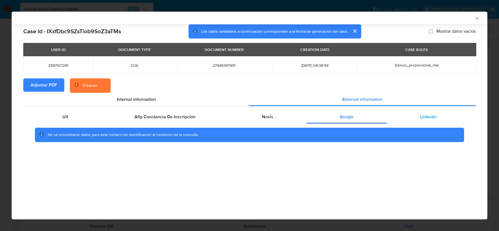
click at [420, 118] on span "Linkedin" at bounding box center [428, 117] width 17 height 6
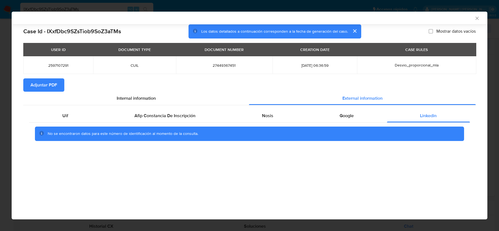
click at [475, 18] on icon "Cerrar ventana" at bounding box center [477, 19] width 6 height 6
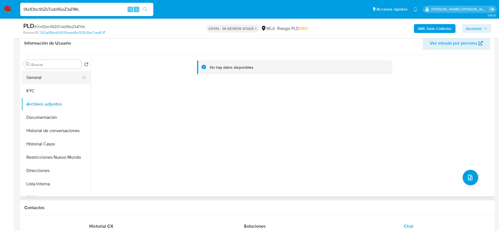
click at [39, 83] on button "General" at bounding box center [53, 77] width 65 height 13
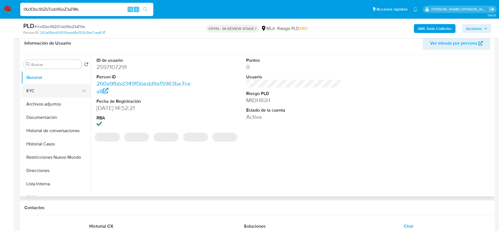
click at [39, 90] on button "KYC" at bounding box center [53, 90] width 65 height 13
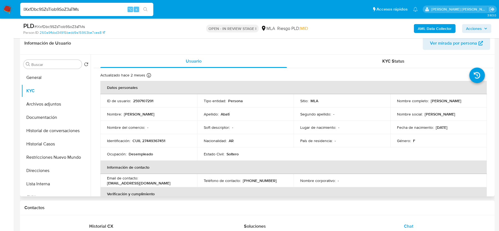
click at [151, 140] on p "CUIL 27449367451" at bounding box center [148, 140] width 33 height 5
copy p "27449367451"
click at [75, 25] on span "# IXxfDbc9SZsTiob9SoZ3aTMs" at bounding box center [59, 27] width 50 height 6
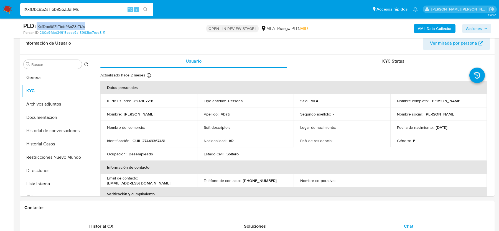
copy span "IXxfDbc9SZsTiob9SoZ3aTMs"
click at [142, 99] on p "2597107291" at bounding box center [143, 100] width 20 height 5
copy p "2597107291"
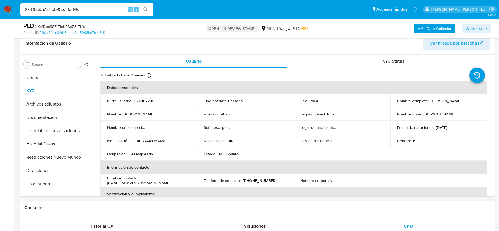
click at [48, 23] on div "PLD # IXxfDbc9SZsTiob9SoZ3aTMs" at bounding box center [100, 26] width 154 height 8
copy span "IXxfDbc9SZsTiob9SoZ3aTMs"
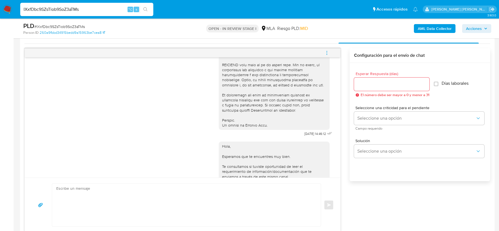
scroll to position [295, 0]
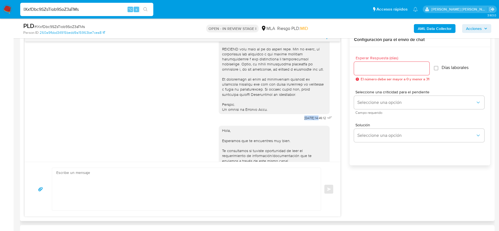
drag, startPoint x: 297, startPoint y: 128, endPoint x: 314, endPoint y: 128, distance: 16.9
copy span "[DATE]"
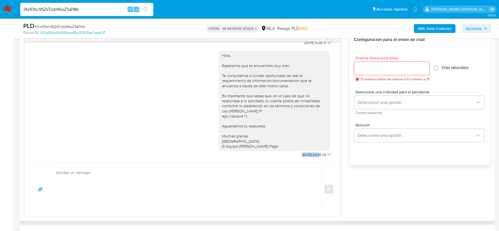
drag, startPoint x: 295, startPoint y: 154, endPoint x: 313, endPoint y: 154, distance: 18.0
click at [313, 154] on span "22/09/2025 20:09:39" at bounding box center [314, 155] width 24 height 4
copy span "[DATE]"
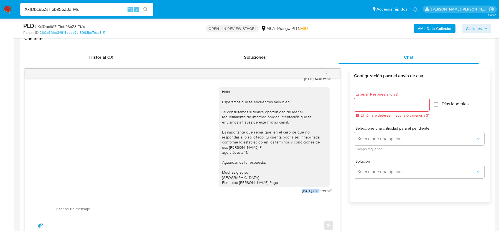
click at [324, 76] on span "menu-action" at bounding box center [326, 73] width 5 height 13
click at [275, 60] on li "Cerrar conversación" at bounding box center [289, 62] width 57 height 10
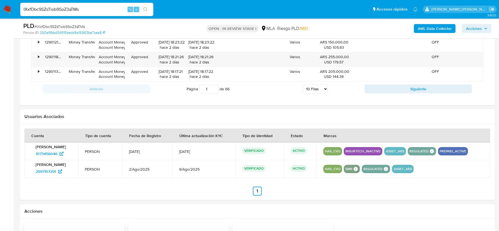
scroll to position [862, 0]
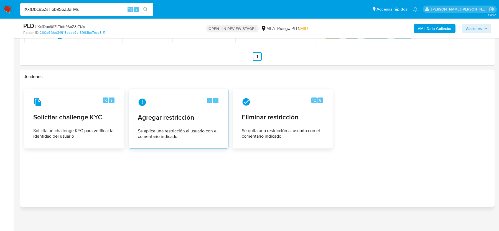
click at [167, 113] on span "Agregar restricción" at bounding box center [178, 117] width 81 height 8
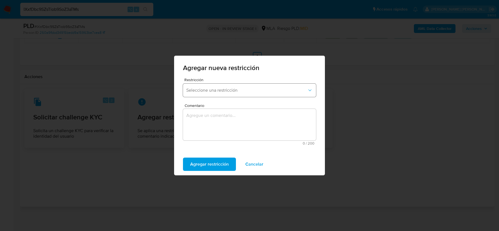
click at [214, 96] on button "Seleccione una restricción" at bounding box center [249, 90] width 133 height 13
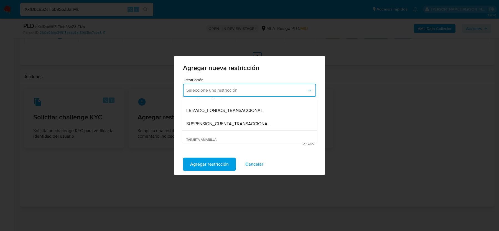
scroll to position [62, 0]
click at [213, 124] on span "SUSPENSION_CUENTA_TRANSACCIONAL" at bounding box center [227, 124] width 83 height 6
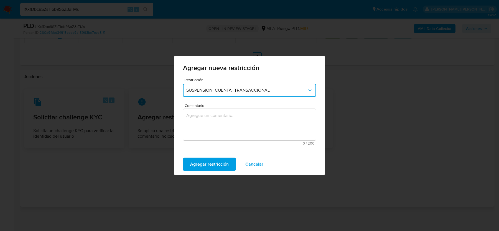
click at [213, 124] on textarea "Comentario" at bounding box center [249, 125] width 133 height 32
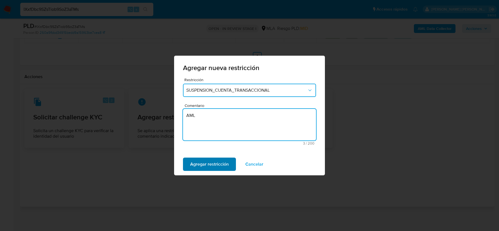
type textarea "AML"
click at [196, 168] on span "Agregar restricción" at bounding box center [209, 164] width 39 height 12
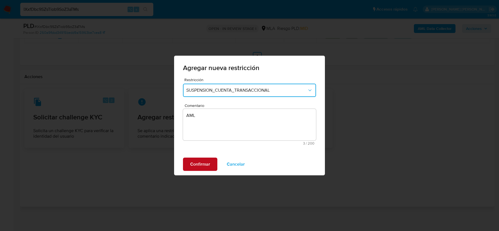
click at [206, 162] on span "Confirmar" at bounding box center [200, 164] width 20 height 12
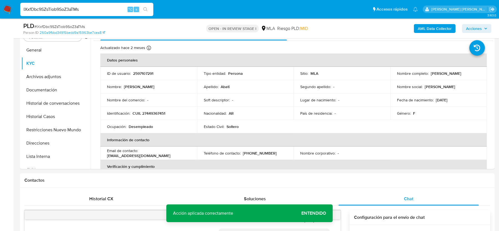
scroll to position [0, 0]
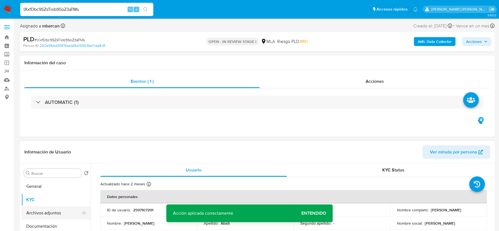
click at [29, 213] on button "Archivos adjuntos" at bounding box center [53, 212] width 65 height 13
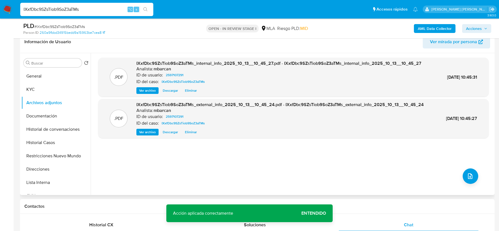
scroll to position [91, 0]
click at [477, 172] on div ".PDF IXxfDbc9SZsTiob9SoZ3aTMs_internal_info_2025_10_13__10_45_27.pdf - IXxfDbc9…" at bounding box center [293, 123] width 390 height 133
click at [463, 174] on button "upload-file" at bounding box center [470, 176] width 16 height 16
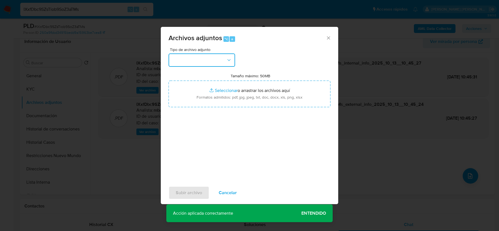
click at [184, 64] on button "button" at bounding box center [201, 59] width 67 height 13
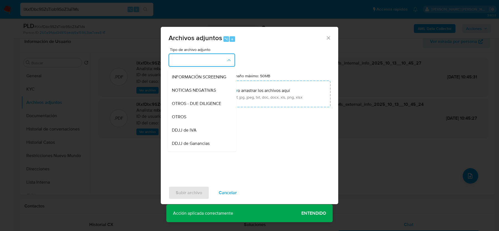
scroll to position [69, 0]
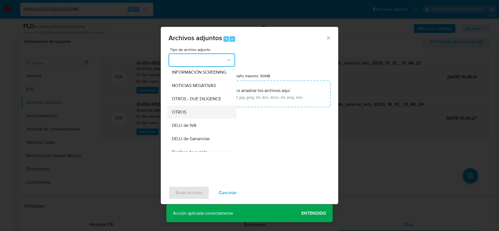
click at [180, 112] on span "OTROS" at bounding box center [179, 112] width 14 height 6
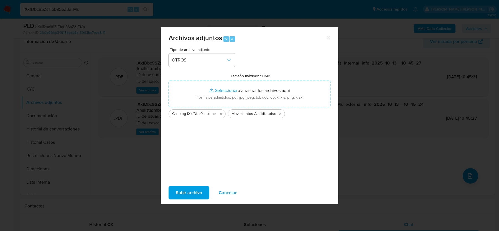
click at [193, 184] on div "Subir archivo Cancelar" at bounding box center [249, 192] width 177 height 21
click at [191, 193] on span "Subir archivo" at bounding box center [189, 193] width 26 height 12
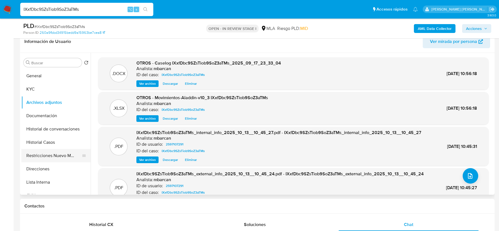
click at [40, 158] on button "Restricciones Nuevo Mundo" at bounding box center [53, 155] width 65 height 13
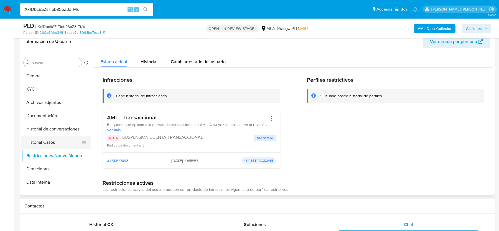
click at [43, 140] on button "Historial Casos" at bounding box center [53, 142] width 65 height 13
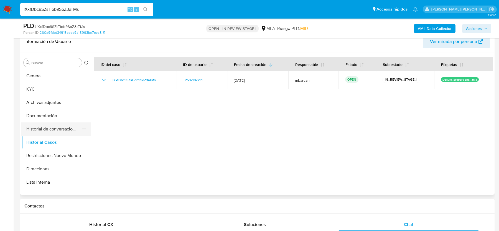
click at [49, 126] on button "Historial de conversaciones" at bounding box center [53, 128] width 65 height 13
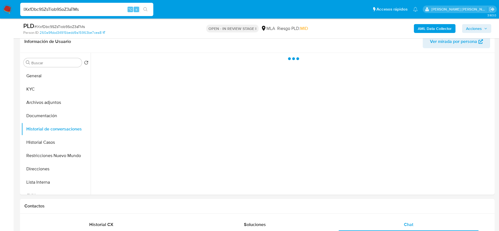
click at [473, 27] on span "Acciones" at bounding box center [474, 28] width 16 height 9
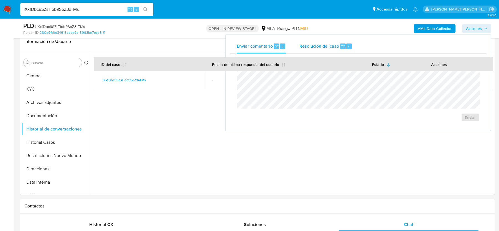
click at [305, 45] on span "Resolución del caso" at bounding box center [319, 46] width 40 height 6
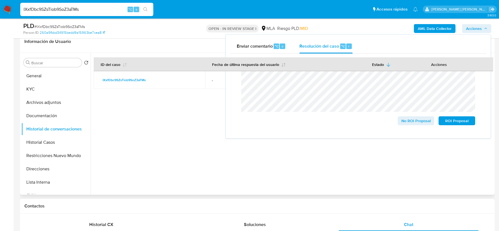
scroll to position [0, 0]
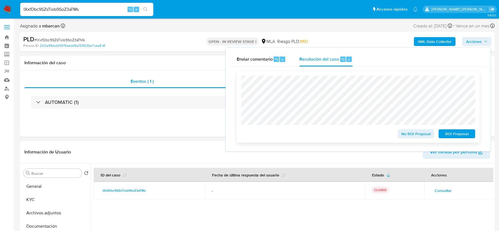
click at [459, 136] on span "ROI Proposal" at bounding box center [456, 134] width 29 height 8
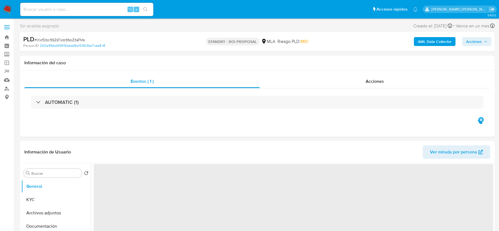
select select "10"
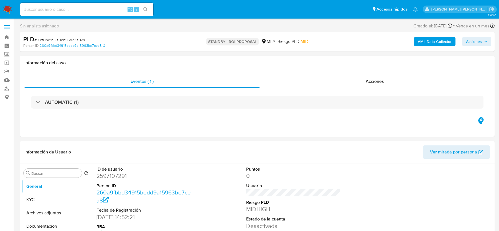
click at [51, 6] on input at bounding box center [86, 9] width 133 height 7
paste input "N36AitU9cpbXj7GWL88WMFPT"
type input "N36AitU9cpbXj7GWL88WMFPT"
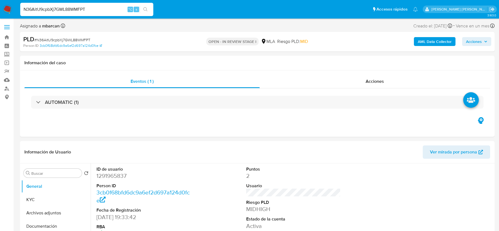
select select "10"
click at [64, 37] on span "# N36AitU9cpbXj7GWL88WMFPT" at bounding box center [62, 40] width 56 height 6
click at [105, 178] on dd "1291965837" at bounding box center [143, 176] width 94 height 8
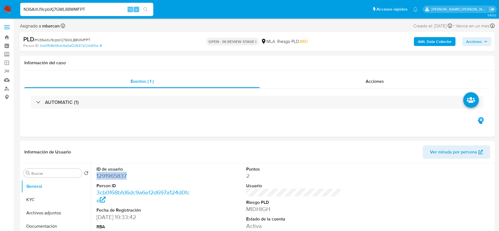
copy dd "1291965837"
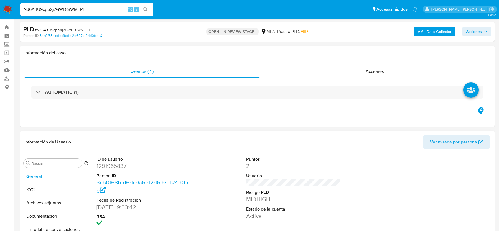
scroll to position [172, 0]
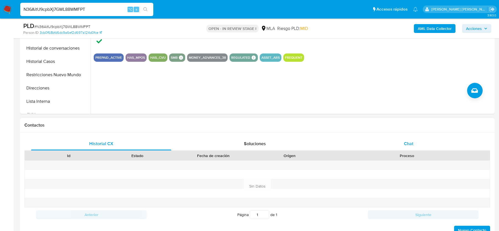
click at [408, 137] on div "Chat" at bounding box center [408, 143] width 140 height 13
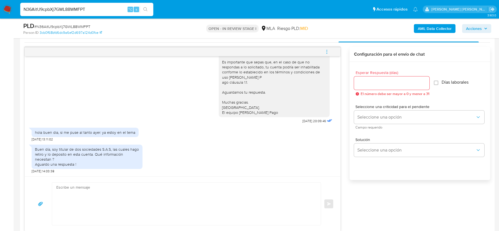
scroll to position [281, 0]
click at [70, 25] on span "# N36AitU9cpbXj7GWL88WMFPT" at bounding box center [62, 27] width 56 height 6
copy span "N36AitU9cpbXj7GWL88WMFPT"
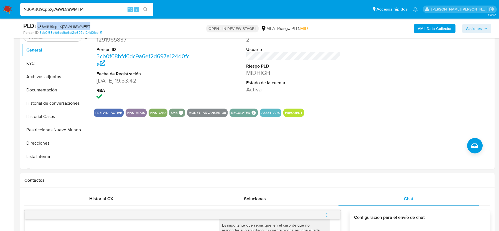
scroll to position [109, 0]
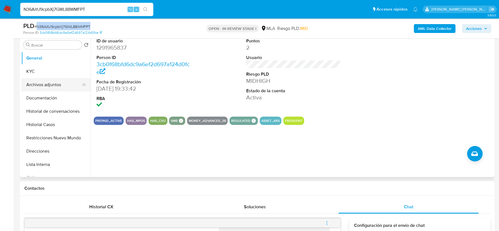
click at [35, 80] on button "Archivos adjuntos" at bounding box center [53, 84] width 65 height 13
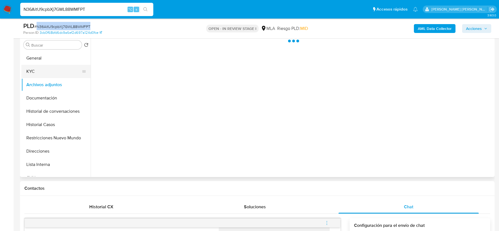
click at [39, 73] on button "KYC" at bounding box center [53, 71] width 65 height 13
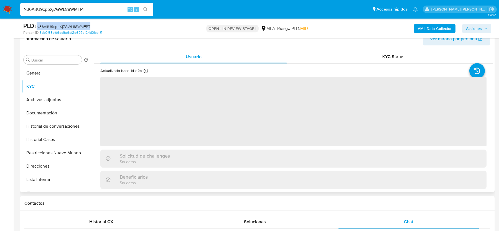
scroll to position [91, 0]
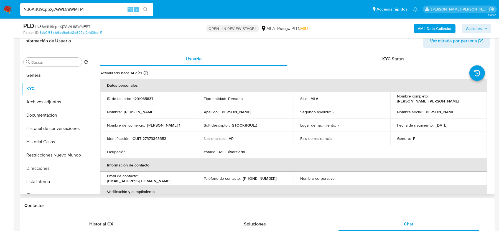
click at [145, 138] on p "CUIT 27373343353" at bounding box center [149, 138] width 34 height 5
copy p "27373343353"
drag, startPoint x: 107, startPoint y: 181, endPoint x: 160, endPoint y: 180, distance: 53.2
click at [160, 180] on div "Email de contacto : stockrodriguez04@gmail.com" at bounding box center [148, 178] width 83 height 10
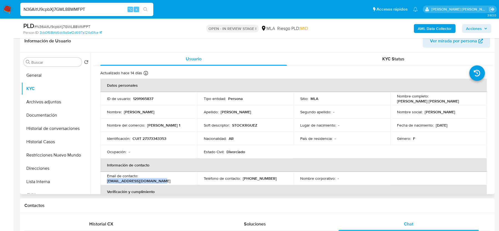
copy p "stockrodriguez04@gmail.com"
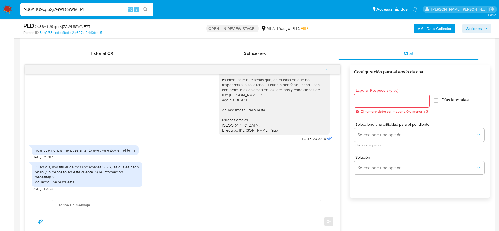
scroll to position [304, 0]
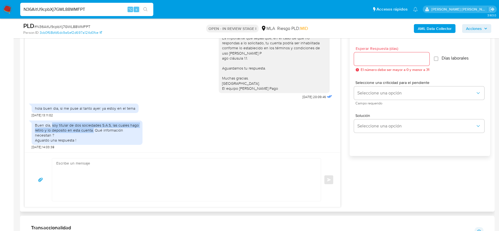
drag, startPoint x: 52, startPoint y: 125, endPoint x: 92, endPoint y: 132, distance: 40.5
click at [92, 132] on div "Buen día, soy titular de dos sociedades S.A.S, las cuales hago retiro y lo depo…" at bounding box center [87, 133] width 104 height 20
copy div "soy titular de dos sociedades S.A.S, las cuales hago retiro y lo deposito en es…"
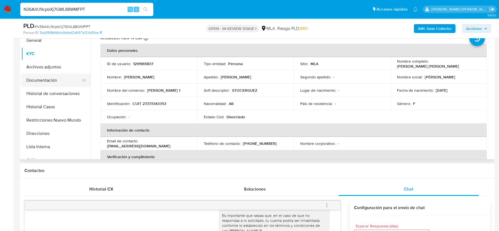
scroll to position [91, 0]
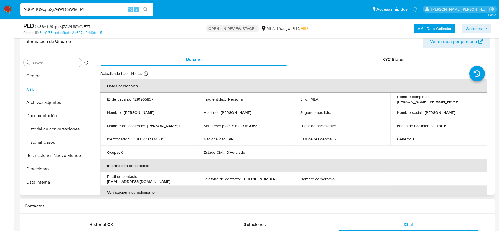
click at [156, 144] on td "Identificación : CUIT 27373343353" at bounding box center [148, 138] width 97 height 13
click at [156, 143] on td "Identificación : CUIT 27373343353" at bounding box center [148, 138] width 97 height 13
click at [155, 138] on p "CUIT 27373343353" at bounding box center [149, 139] width 34 height 5
copy p "27373343353"
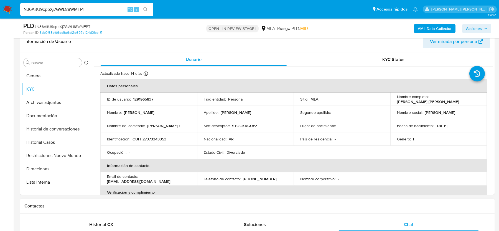
click at [291, 201] on div "Contactos" at bounding box center [257, 206] width 474 height 15
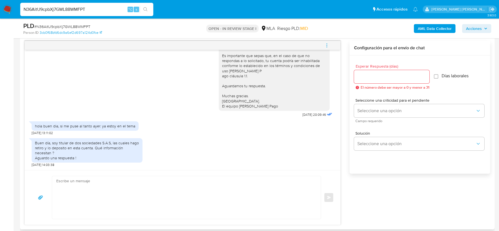
scroll to position [285, 0]
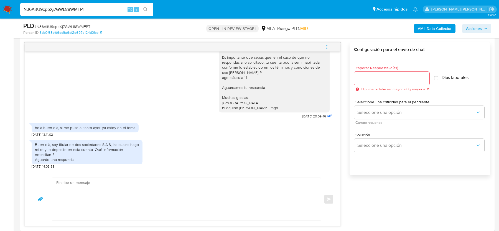
click at [130, 195] on textarea at bounding box center [184, 199] width 257 height 43
paste textarea "Hola, Muchas gracias por tu respuesta. Al respecto, ¿podrías enviarnos lo sigui…"
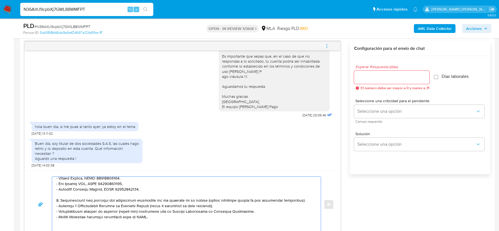
scroll to position [132, 0]
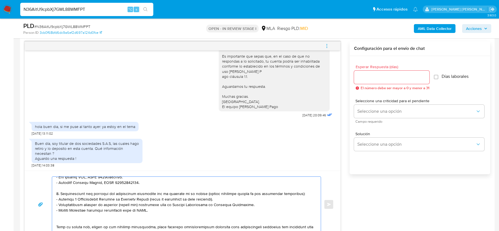
click at [109, 218] on textarea at bounding box center [184, 204] width 257 height 55
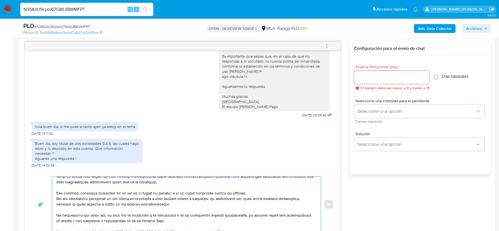
scroll to position [181, 0]
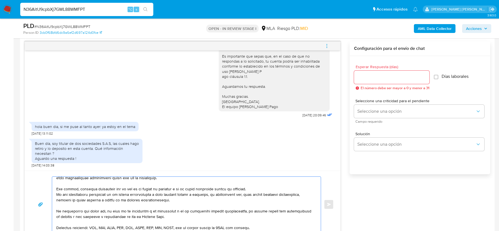
drag, startPoint x: 88, startPoint y: 194, endPoint x: 165, endPoint y: 197, distance: 77.1
click at [165, 197] on textarea at bounding box center [184, 204] width 257 height 55
click at [185, 199] on textarea at bounding box center [184, 204] width 257 height 55
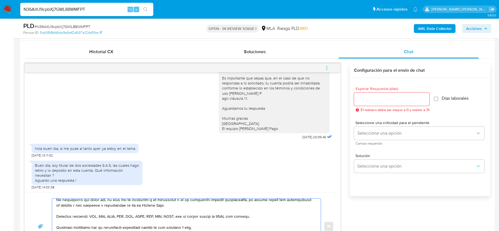
scroll to position [261, 0]
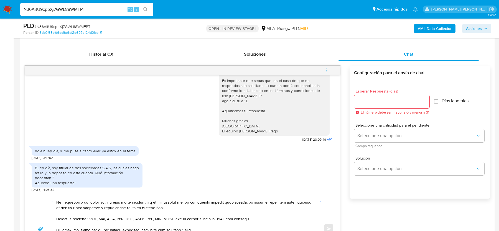
type textarea "Hola, Muchas gracias por tu respuesta. Al respecto, ¿podrías enviarnos lo sigui…"
click at [360, 102] on input "Esperar Respuesta (días)" at bounding box center [391, 101] width 75 height 7
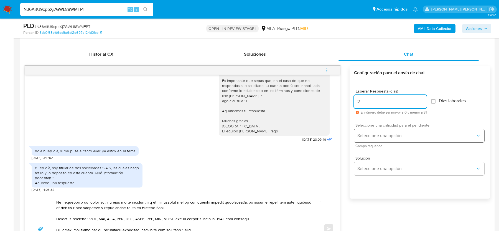
type input "2"
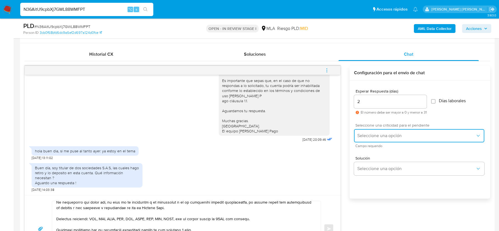
click at [365, 130] on button "Seleccione una opción" at bounding box center [419, 135] width 130 height 13
click at [365, 142] on div "HIGH" at bounding box center [417, 147] width 121 height 11
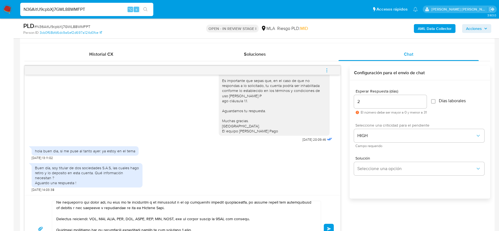
click at [329, 224] on button "Enviar" at bounding box center [329, 229] width 10 height 10
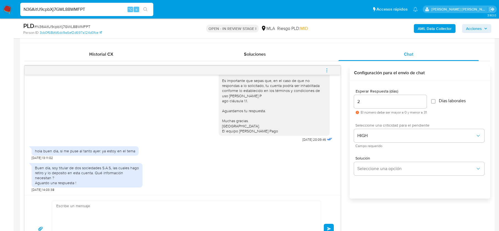
scroll to position [0, 0]
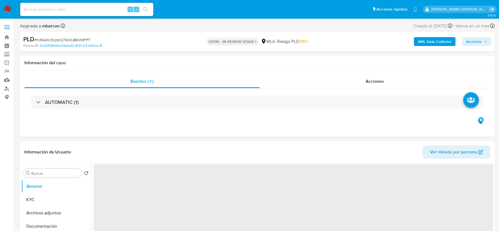
select select "10"
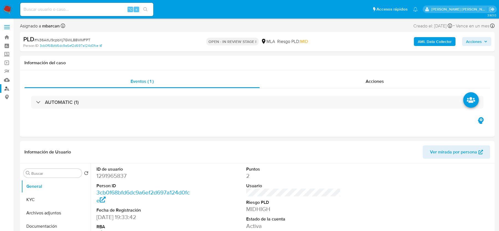
click at [8, 89] on link "Buscador de personas" at bounding box center [33, 88] width 66 height 9
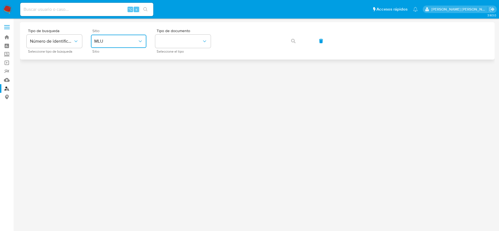
click at [108, 43] on span "MLU" at bounding box center [115, 42] width 43 height 6
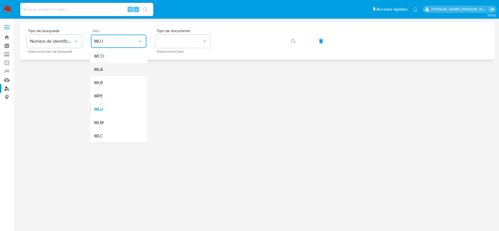
click at [106, 69] on div "MLA" at bounding box center [116, 69] width 45 height 13
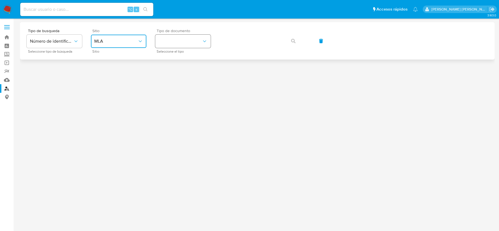
click at [189, 44] on button "identificationType" at bounding box center [182, 41] width 55 height 13
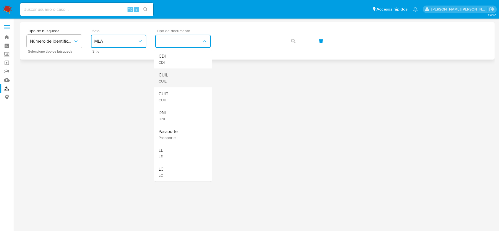
click at [180, 78] on div "CUIL CUIL" at bounding box center [180, 77] width 45 height 19
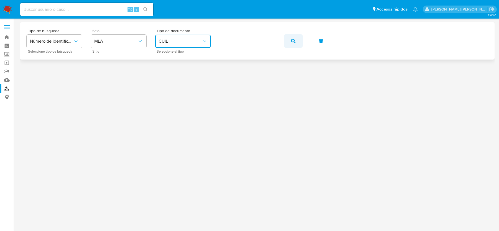
click at [291, 44] on span "button" at bounding box center [293, 41] width 4 height 12
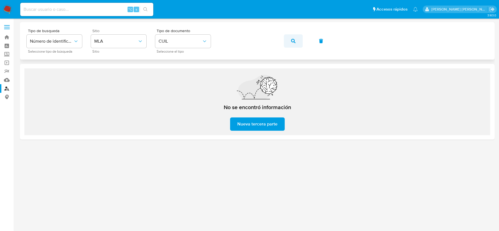
click at [288, 39] on button "button" at bounding box center [293, 40] width 19 height 13
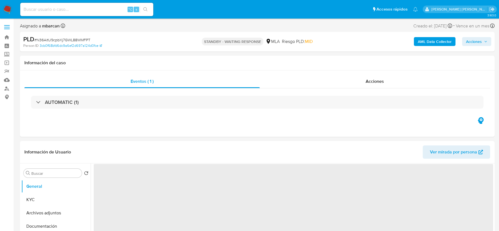
select select "10"
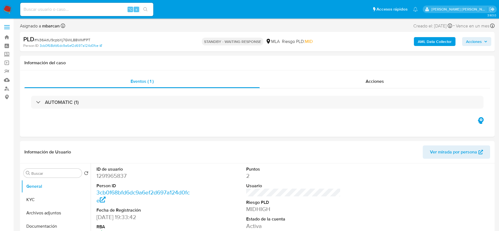
click at [57, 11] on input at bounding box center [86, 9] width 133 height 7
paste input "qr5V9UXtDNNrl4adAdD1rqMg"
type input "qr5V9UXtDNNrl4adAdD1rqMg"
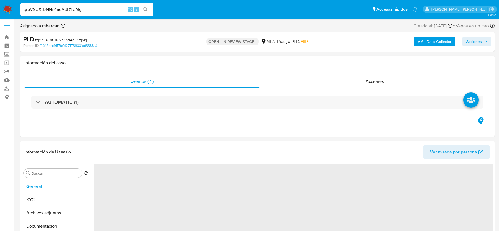
select select "10"
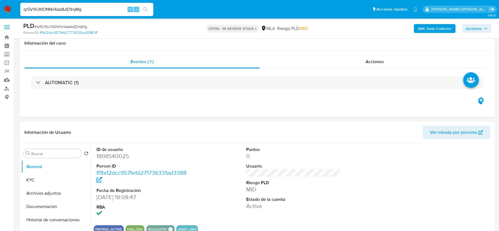
scroll to position [121, 0]
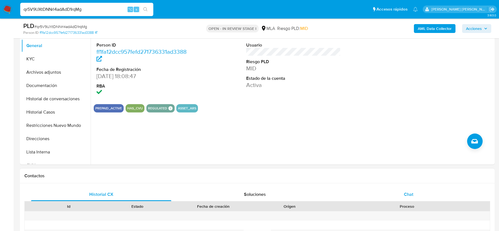
click at [412, 193] on span "Chat" at bounding box center [408, 194] width 9 height 6
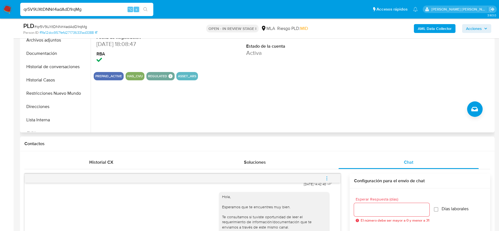
scroll to position [107, 0]
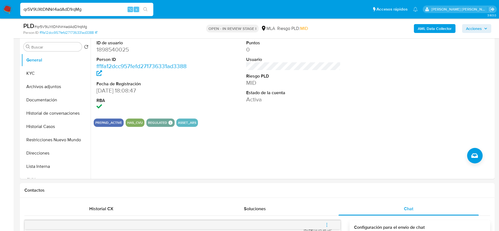
click at [64, 26] on span "# qr5V9UXtDNNrl4adAdD1rqMg" at bounding box center [60, 27] width 53 height 6
copy span "qr5V9UXtDNNrl4adAdD1rqMg"
click at [112, 50] on dd "1898540025" at bounding box center [143, 50] width 94 height 8
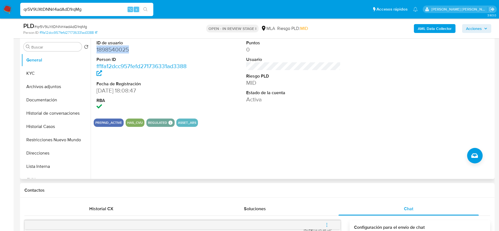
click at [112, 50] on dd "1898540025" at bounding box center [143, 50] width 94 height 8
copy dd "1898540025"
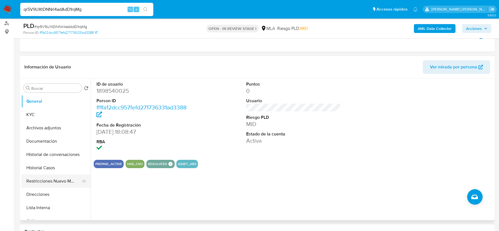
scroll to position [74, 0]
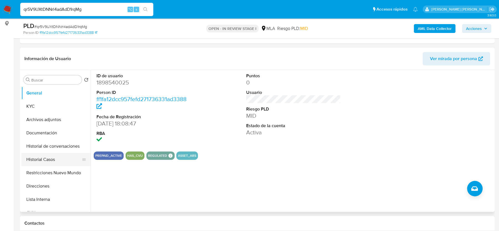
click at [56, 160] on button "Historial Casos" at bounding box center [53, 159] width 65 height 13
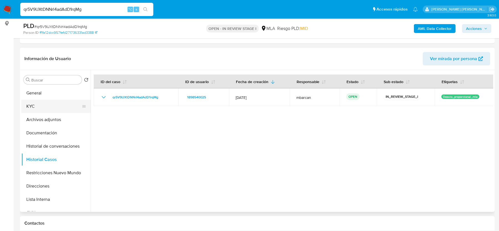
click at [32, 106] on button "KYC" at bounding box center [53, 106] width 65 height 13
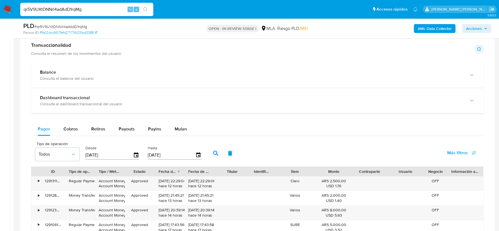
scroll to position [500, 0]
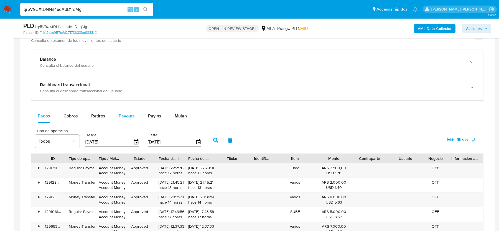
click at [129, 116] on span "Payouts" at bounding box center [127, 116] width 16 height 6
select select "10"
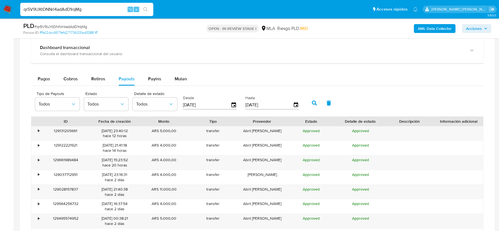
scroll to position [553, 0]
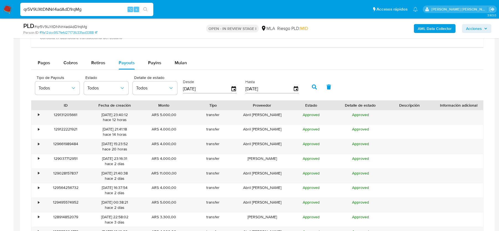
click at [204, 87] on input "[DATE]" at bounding box center [207, 89] width 48 height 9
type input "16/07/202_"
type input "[DATE]"
click at [312, 85] on icon "button" at bounding box center [314, 87] width 5 height 5
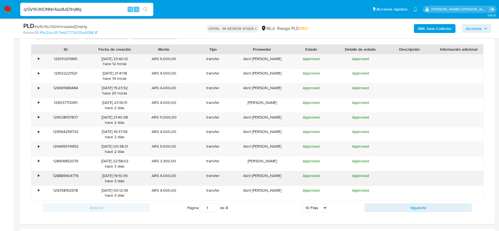
scroll to position [611, 0]
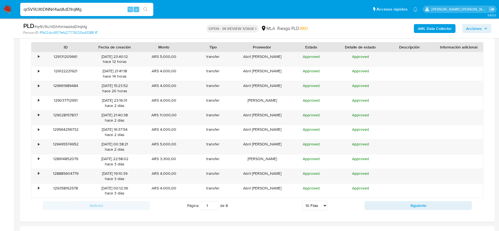
click at [320, 203] on select "5 Filas 10 Filas 20 Filas 25 Filas 50 Filas 100 Filas" at bounding box center [314, 205] width 25 height 9
select select "25"
click at [302, 201] on select "5 Filas 10 Filas 20 Filas 25 Filas 50 Filas 100 Filas" at bounding box center [314, 205] width 25 height 9
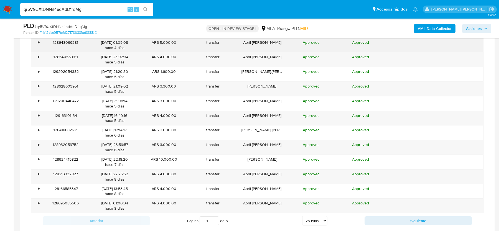
scroll to position [815, 0]
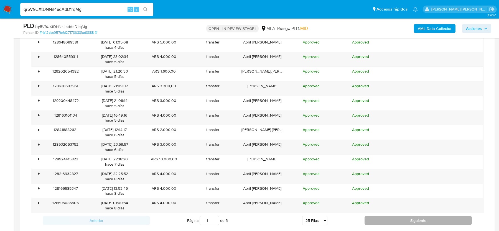
click at [373, 219] on button "Siguiente" at bounding box center [417, 220] width 107 height 9
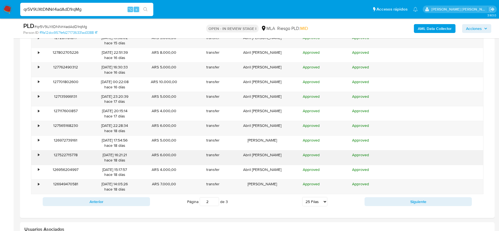
scroll to position [831, 0]
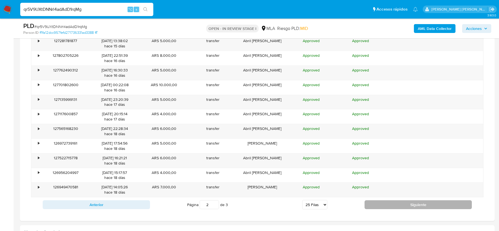
click at [402, 200] on button "Siguiente" at bounding box center [417, 204] width 107 height 9
type input "3"
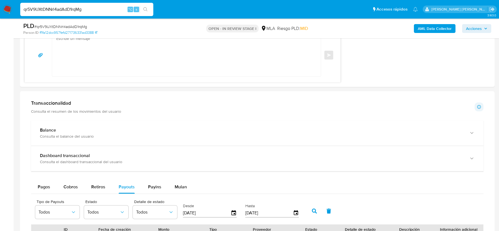
scroll to position [437, 0]
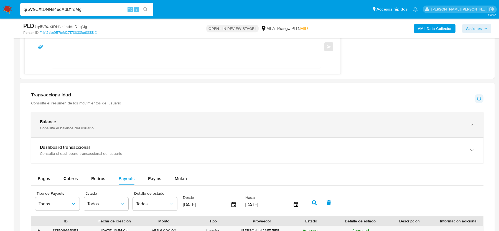
click at [132, 126] on div "Consulta el balance del usuario" at bounding box center [251, 128] width 423 height 5
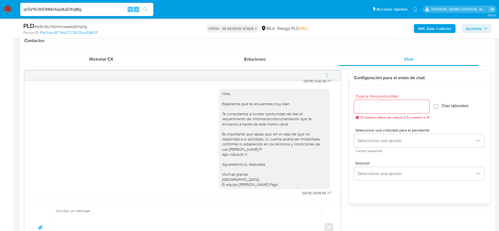
scroll to position [284, 0]
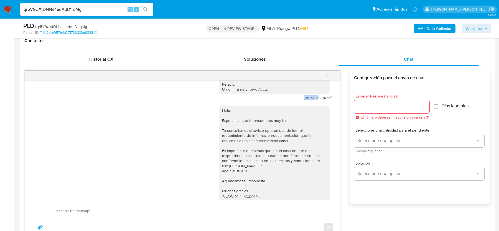
copy span "[DATE]"
drag, startPoint x: 295, startPoint y: 108, endPoint x: 313, endPoint y: 108, distance: 18.3
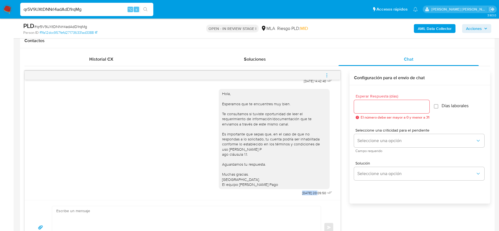
copy span "[DATE]"
drag, startPoint x: 293, startPoint y: 193, endPoint x: 312, endPoint y: 192, distance: 18.3
click at [312, 192] on div "Hola, Esperamos que te encuentres muy bien. Te consultamos si tuviste oportunid…" at bounding box center [276, 141] width 115 height 112
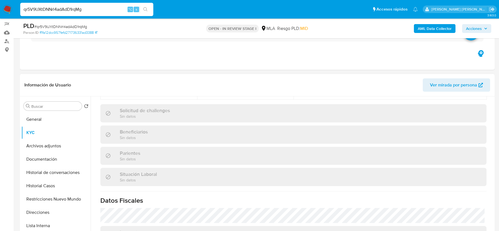
scroll to position [0, 0]
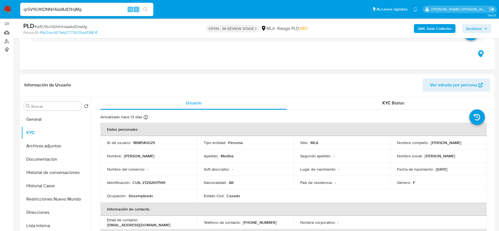
click at [150, 186] on td "Identificación : CUIL 27292617599" at bounding box center [148, 182] width 97 height 13
click at [152, 181] on p "CUIL 27292617599" at bounding box center [148, 182] width 33 height 5
copy p "27292617599"
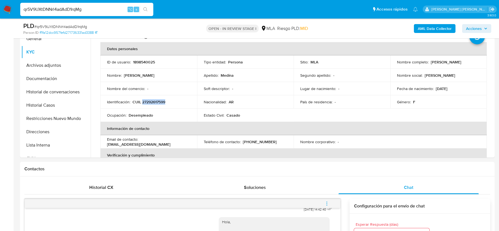
scroll to position [255, 0]
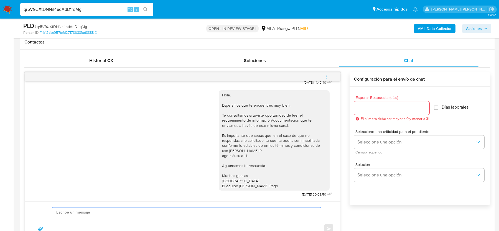
click at [169, 208] on textarea at bounding box center [184, 229] width 257 height 43
paste textarea "Lore, Ipsumdolo sit am consectetu adi elit. Se doeiusmodte in utlabor etdolorem…"
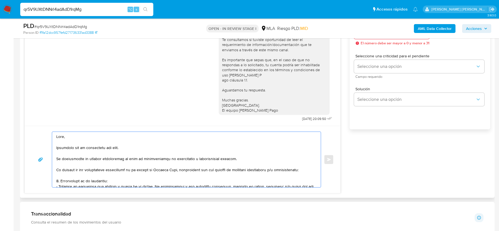
scroll to position [332, 0]
click at [58, 156] on textarea at bounding box center [184, 158] width 257 height 55
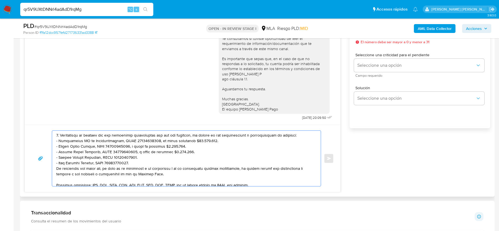
scroll to position [126, 0]
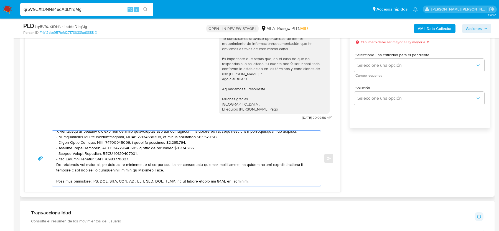
click at [127, 157] on textarea at bounding box center [184, 158] width 257 height 55
drag, startPoint x: 126, startPoint y: 157, endPoint x: 53, endPoint y: 157, distance: 73.4
click at [53, 157] on div at bounding box center [185, 158] width 266 height 55
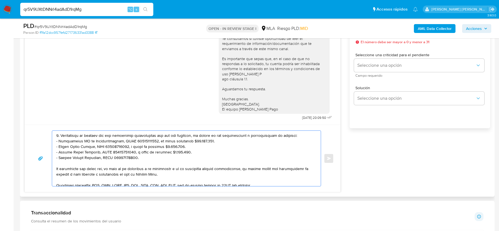
scroll to position [121, 0]
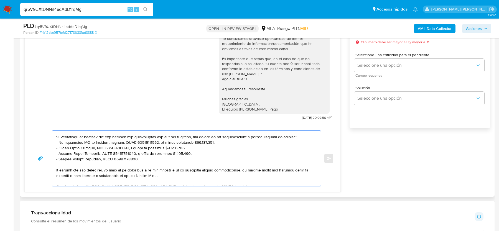
click at [302, 139] on textarea at bounding box center [184, 158] width 257 height 55
click at [292, 137] on textarea at bounding box center [184, 158] width 257 height 55
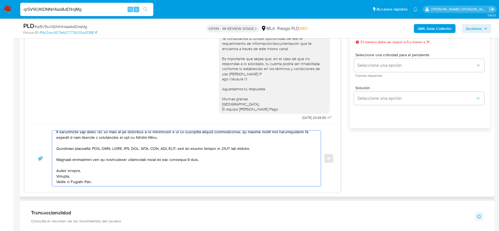
scroll to position [255, 0]
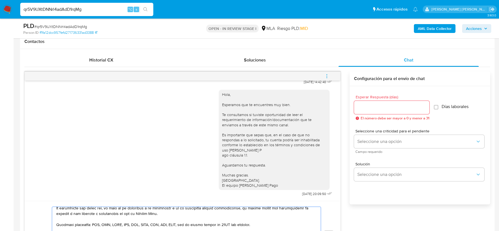
type textarea "Lore, Ipsumdolo sit am consectetu adi elit. Se doeiusmodte in utlabor etdolorem…"
click at [373, 110] on input "Esperar Respuesta (días)" at bounding box center [391, 107] width 75 height 7
type input "2"
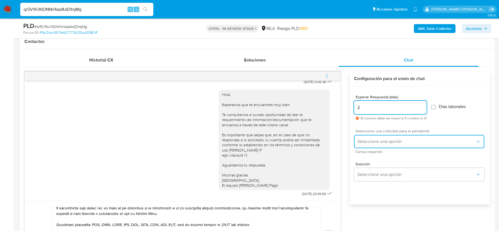
click at [366, 141] on span "Seleccione una opción" at bounding box center [416, 142] width 118 height 6
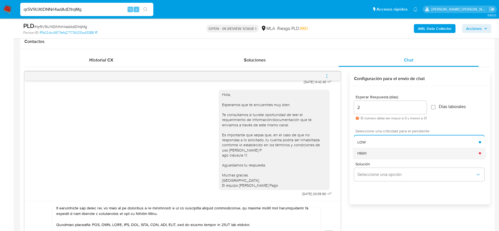
click at [366, 152] on span "HIGH" at bounding box center [361, 153] width 9 height 5
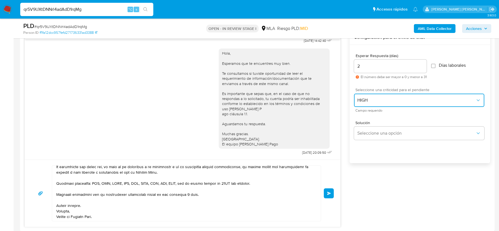
scroll to position [301, 0]
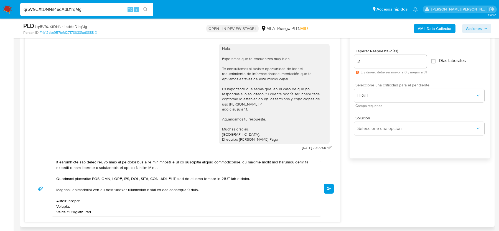
click at [331, 185] on button "Enviar" at bounding box center [329, 189] width 10 height 10
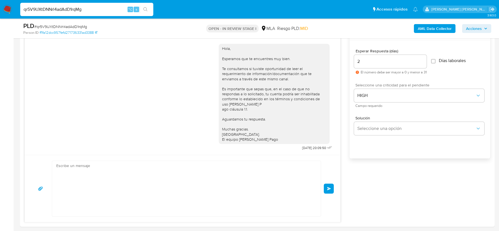
scroll to position [640, 0]
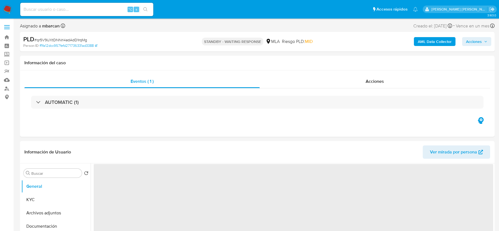
select select "10"
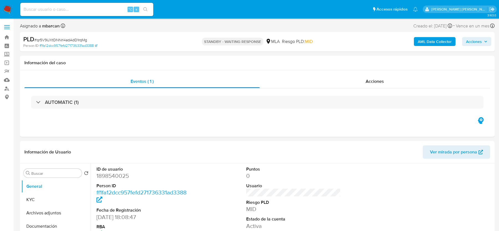
click at [41, 6] on input at bounding box center [86, 9] width 133 height 7
paste input "9dvGWpIr7wi8a4smlUsf591B"
type input "9dvGWpIr7wi8a4smlUsf591B"
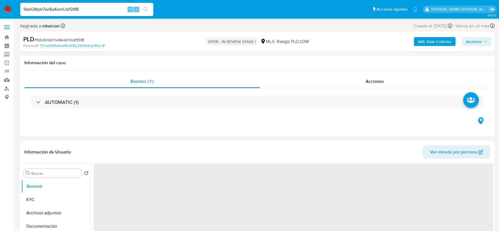
select select "10"
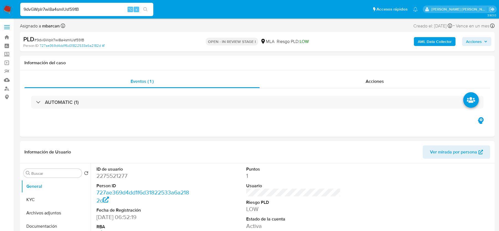
click at [59, 39] on span "# 9dvGWpIr7wi8a4smlUsf591B" at bounding box center [59, 40] width 50 height 6
copy span "9dvGWpIr7wi8a4smlUsf591B"
click at [100, 178] on dd "2275521277" at bounding box center [143, 176] width 94 height 8
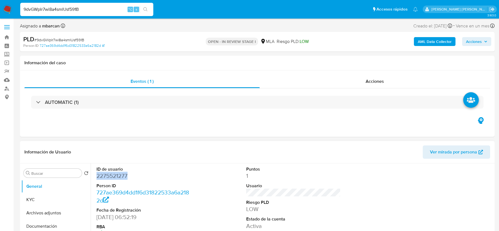
click at [100, 178] on dd "2275521277" at bounding box center [143, 176] width 94 height 8
copy dd "2275521277"
